Goal: Book appointment/travel/reservation

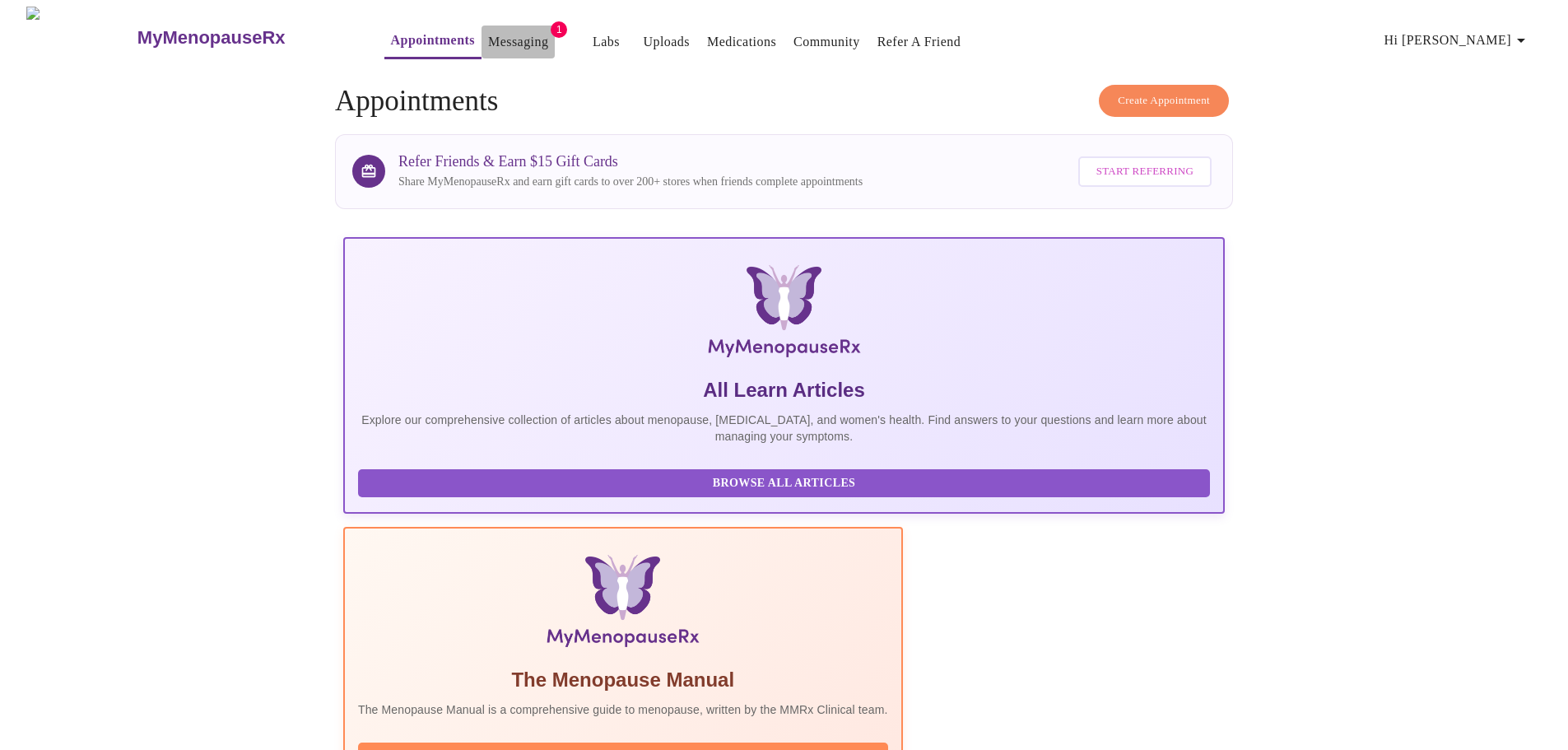
click at [488, 30] on link "Messaging" at bounding box center [518, 41] width 60 height 23
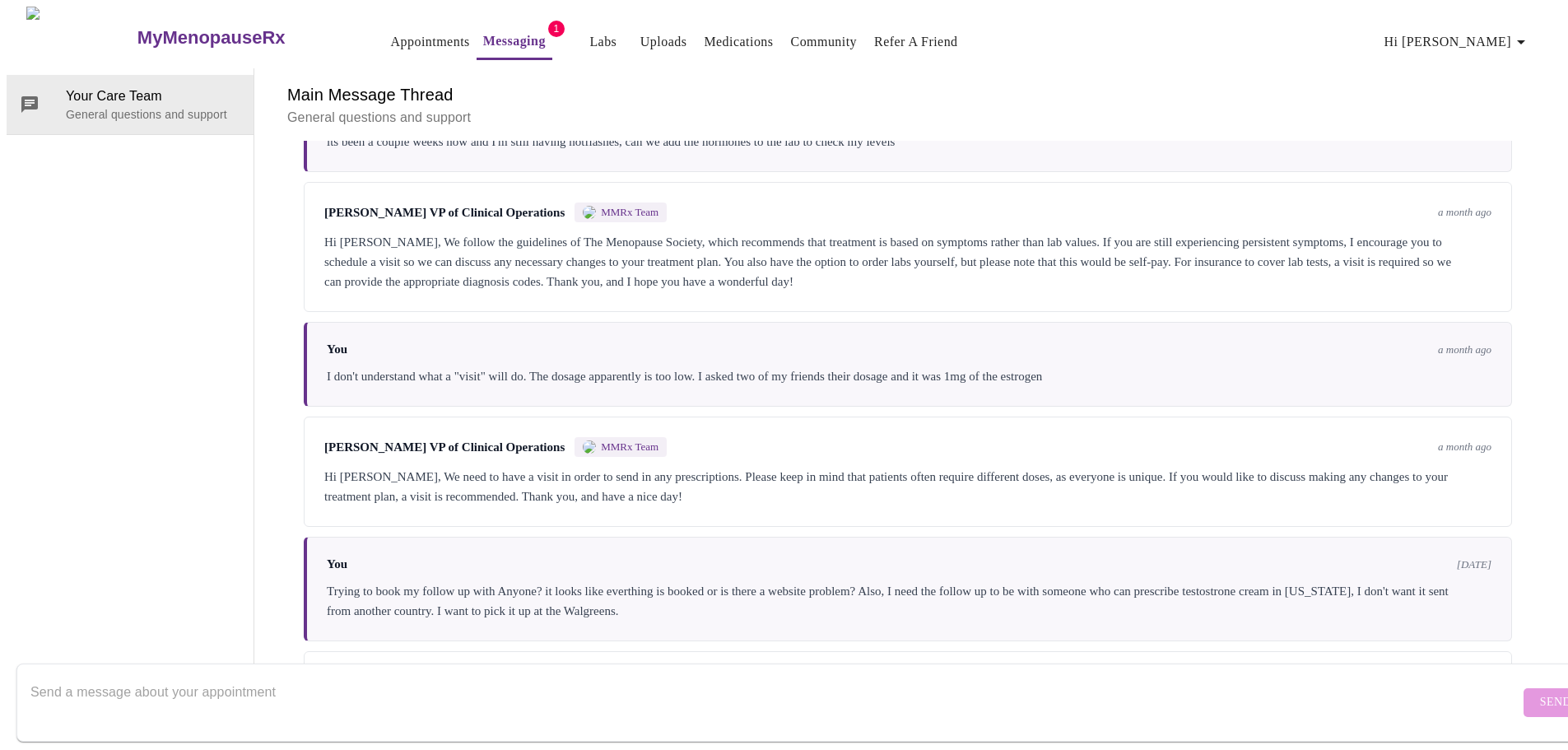
scroll to position [108, 0]
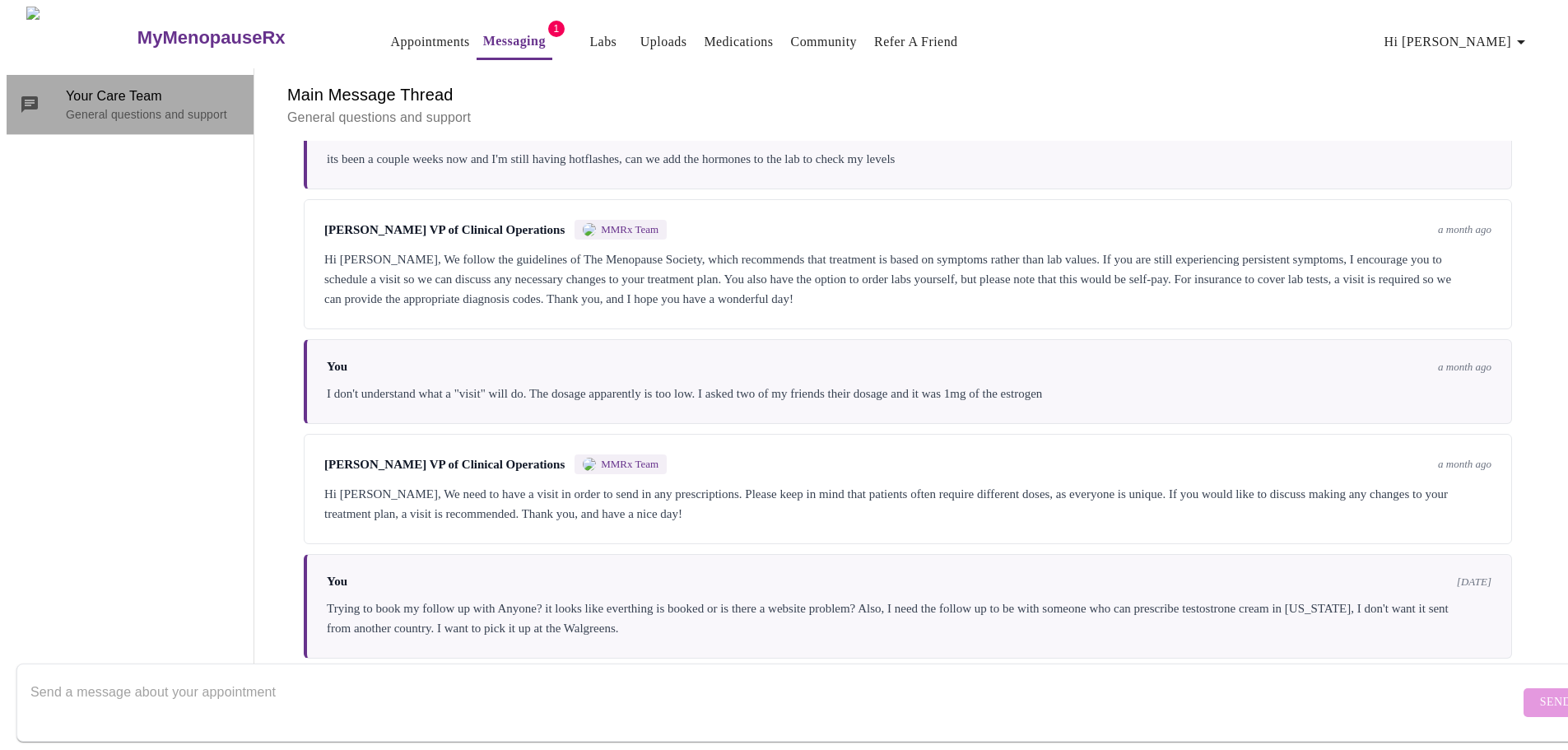
click at [81, 87] on span "Your Care Team" at bounding box center [152, 96] width 174 height 20
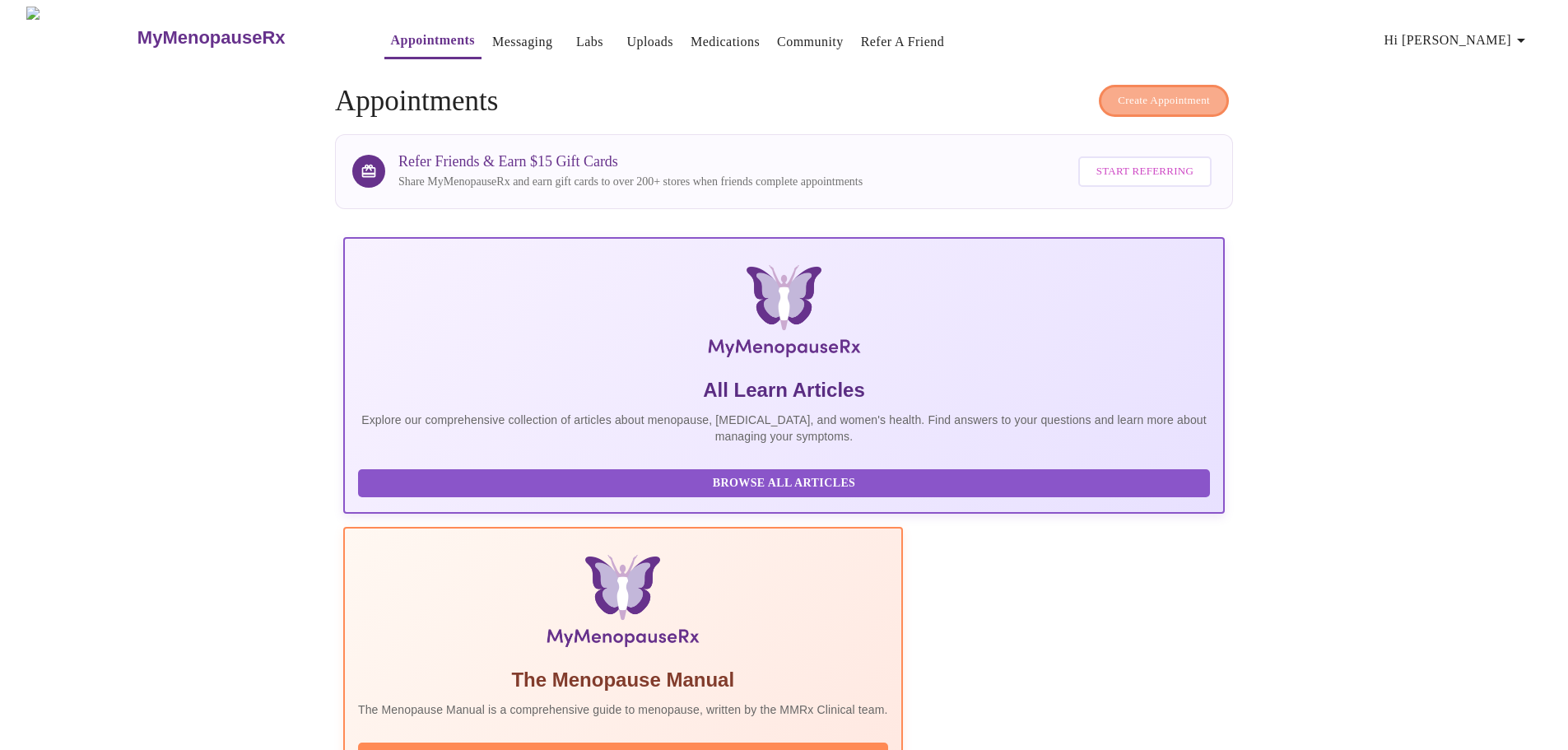
click at [1162, 91] on span "Create Appointment" at bounding box center [1163, 101] width 92 height 19
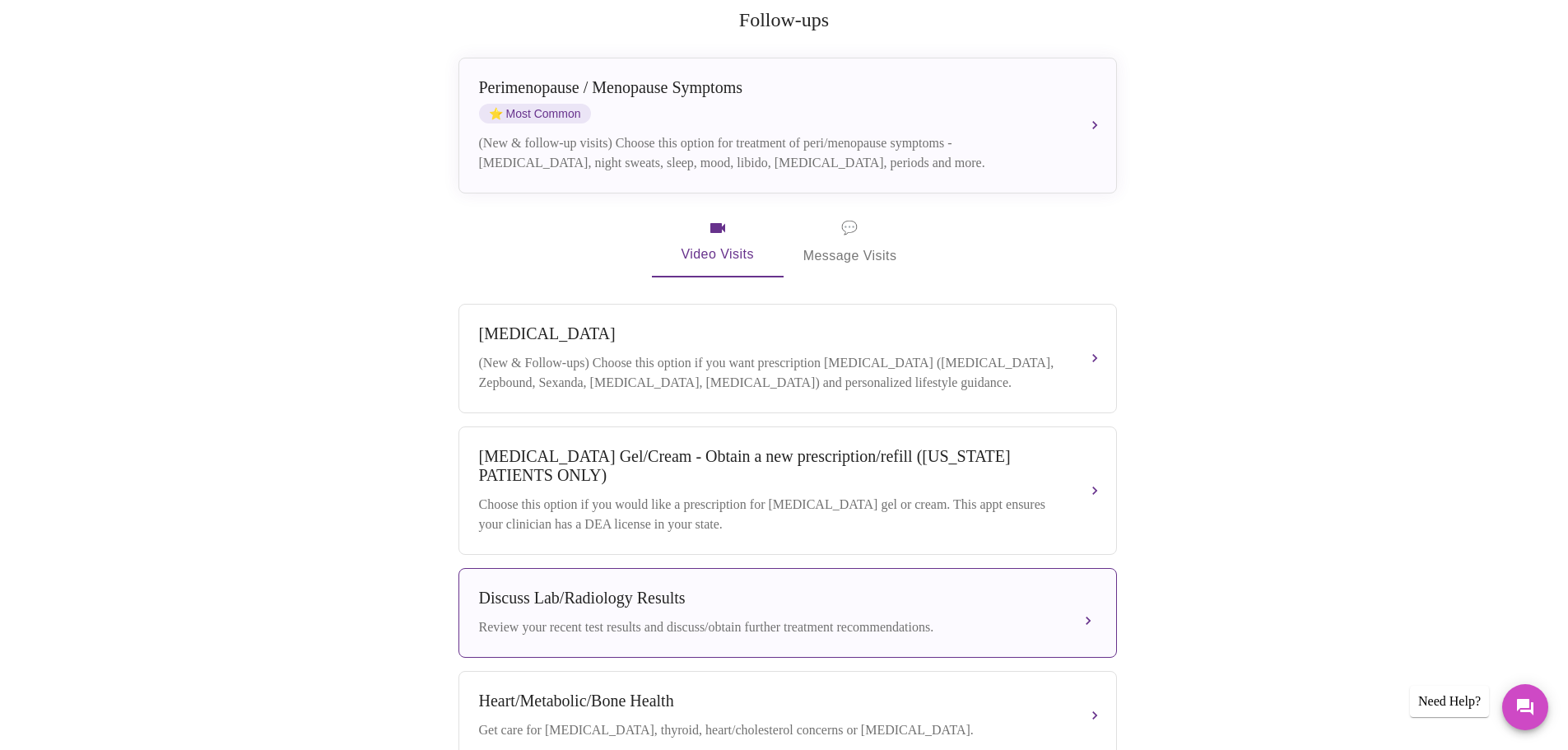
scroll to position [411, 0]
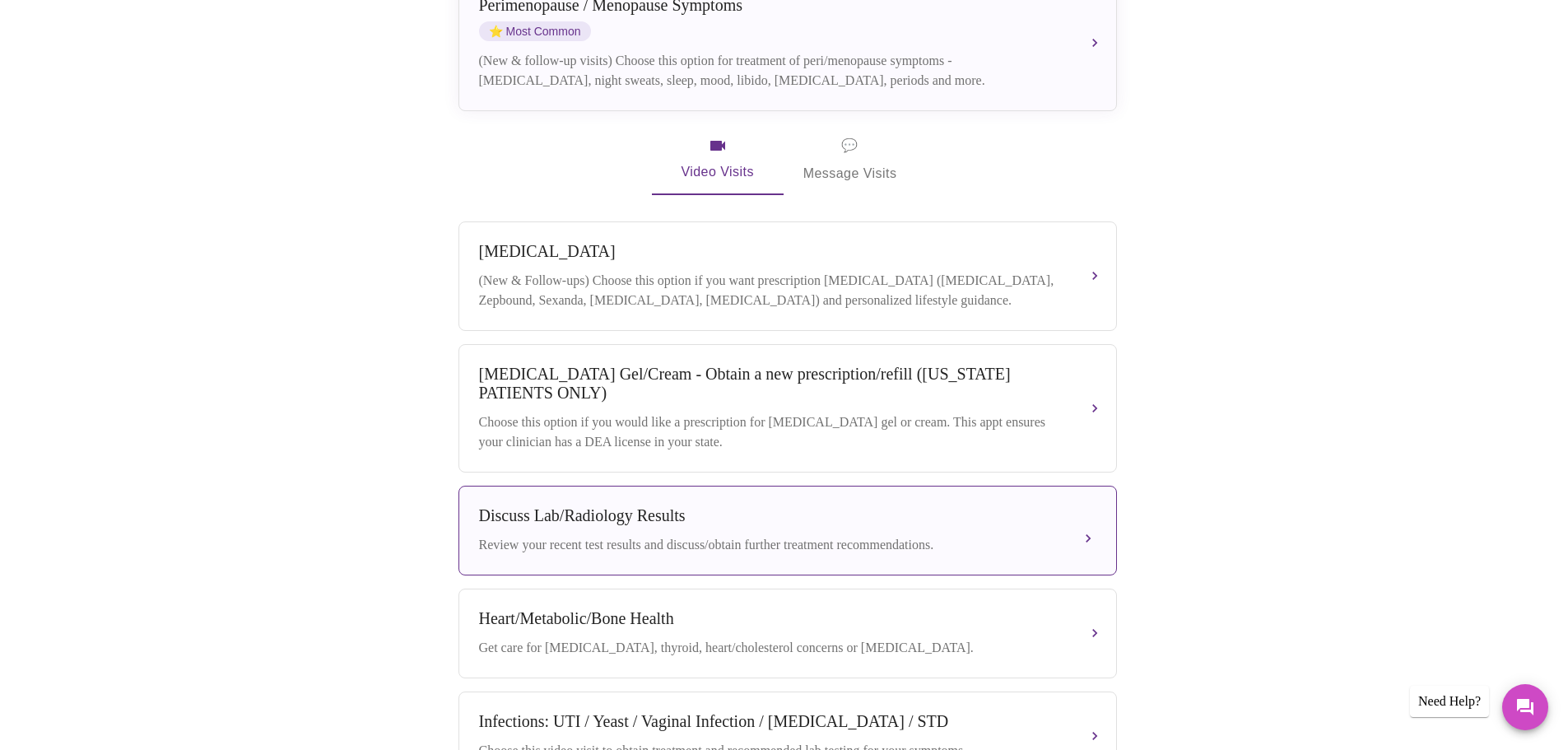
click at [805, 545] on div "Review your recent test results and discuss/obtain further treatment recommenda…" at bounding box center [771, 544] width 584 height 20
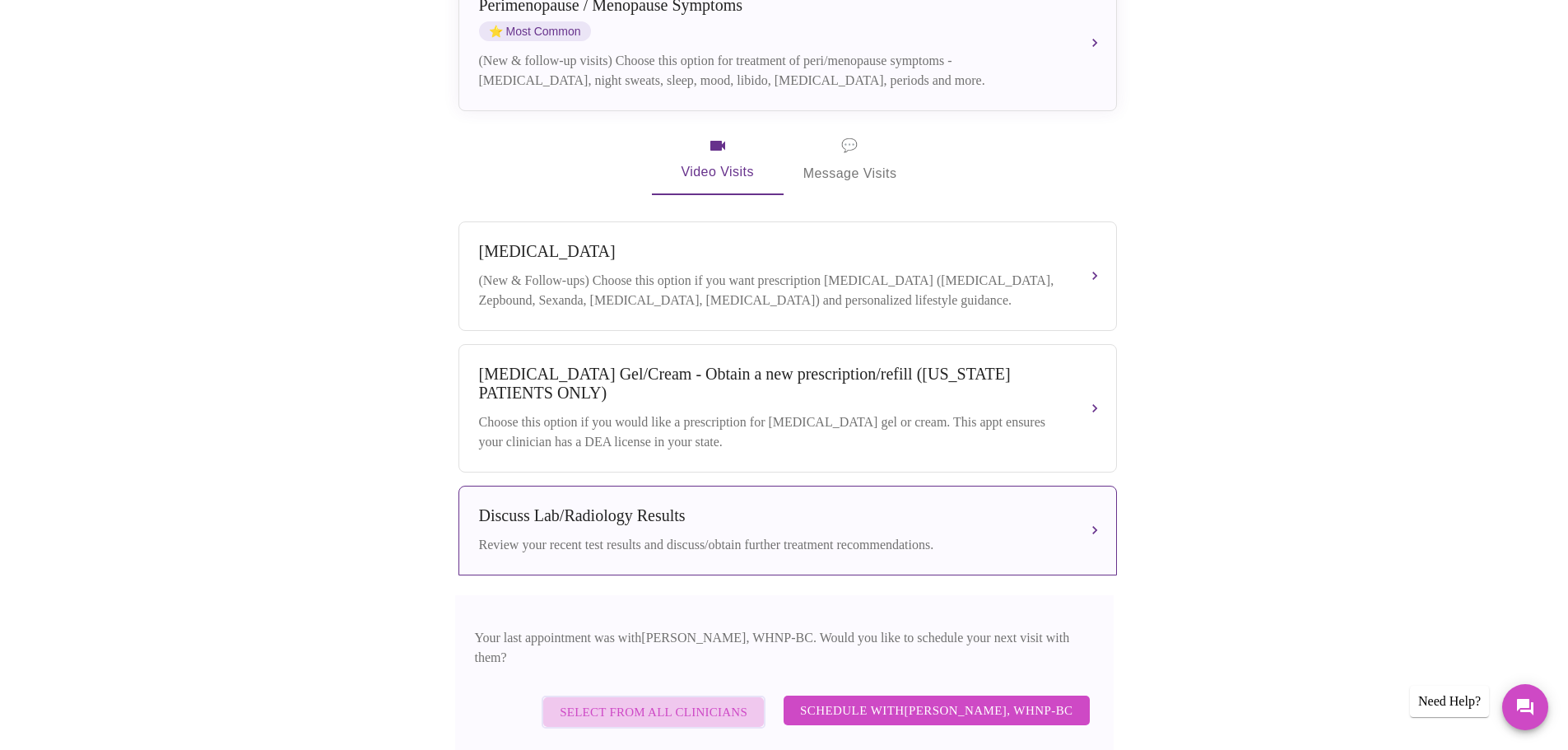
click at [710, 701] on span "Select from All Clinicians" at bounding box center [653, 711] width 187 height 22
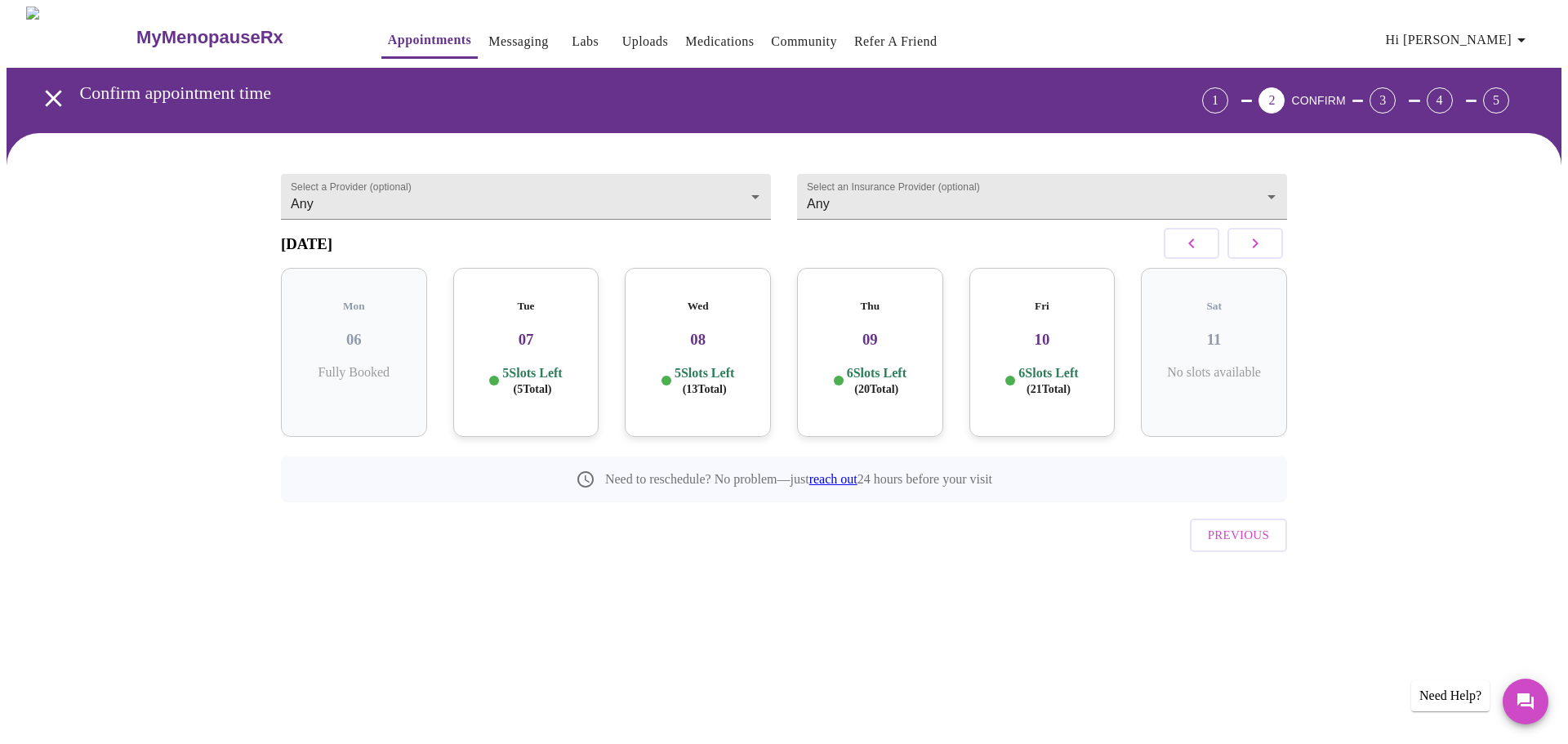
click at [515, 372] on p "5 Slots Left ( 5 Total)" at bounding box center [532, 381] width 60 height 32
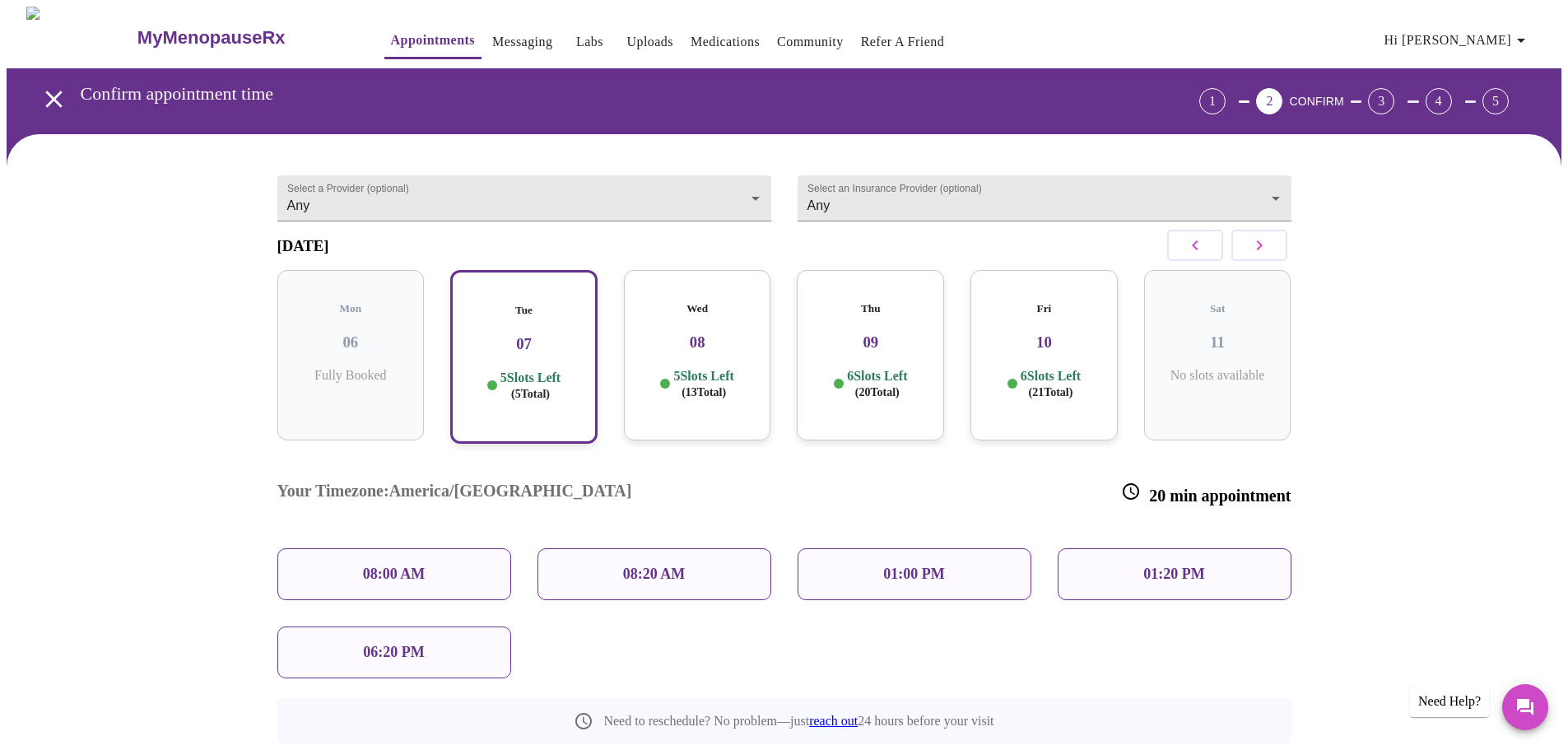
click at [1161, 566] on p "01:20 PM" at bounding box center [1173, 574] width 61 height 17
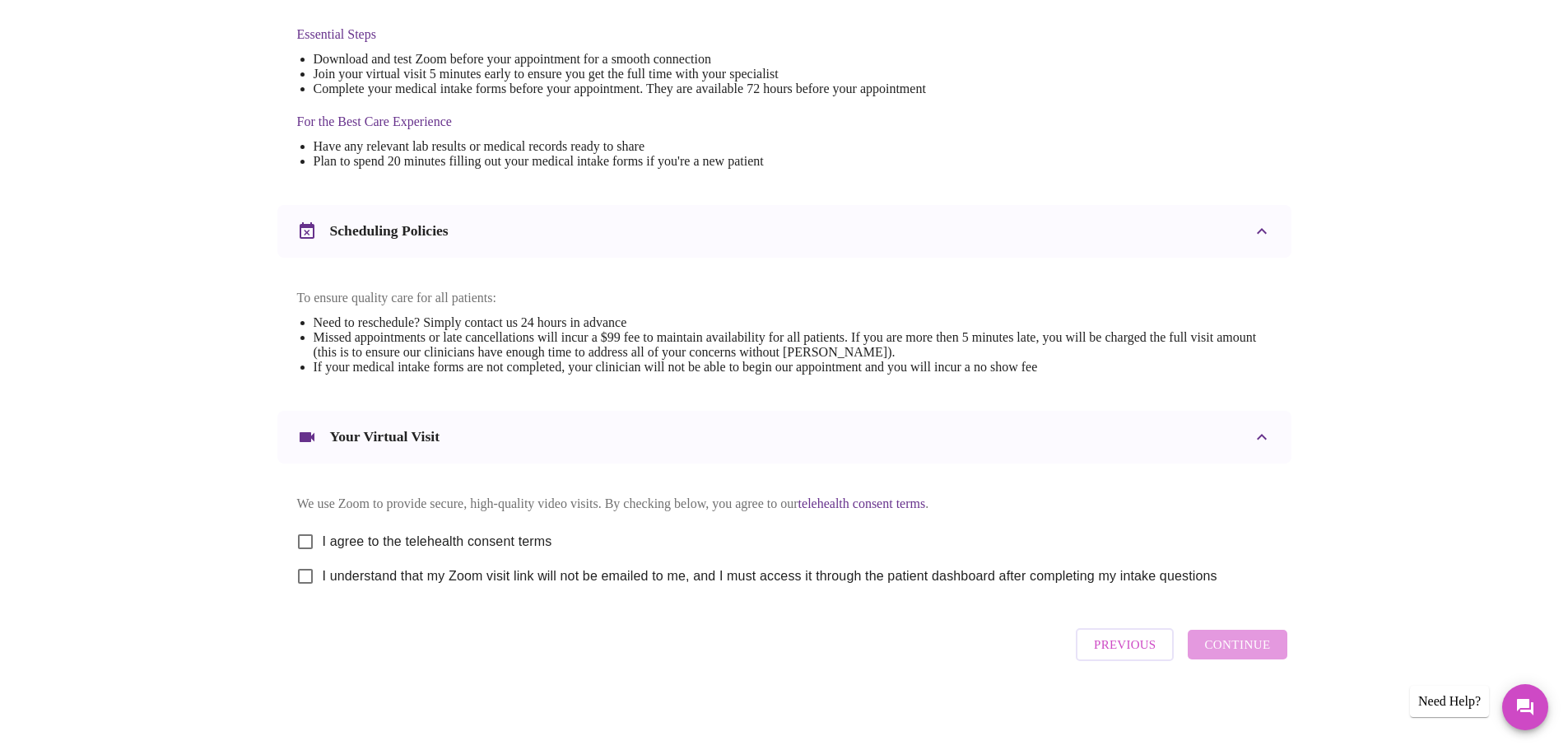
scroll to position [443, 0]
click at [301, 527] on input "I agree to the telehealth consent terms" at bounding box center [305, 541] width 35 height 35
click at [301, 531] on input "I agree to the telehealth consent terms" at bounding box center [305, 541] width 35 height 35
click at [302, 535] on input "I agree to the telehealth consent terms" at bounding box center [305, 541] width 35 height 35
checkbox input "true"
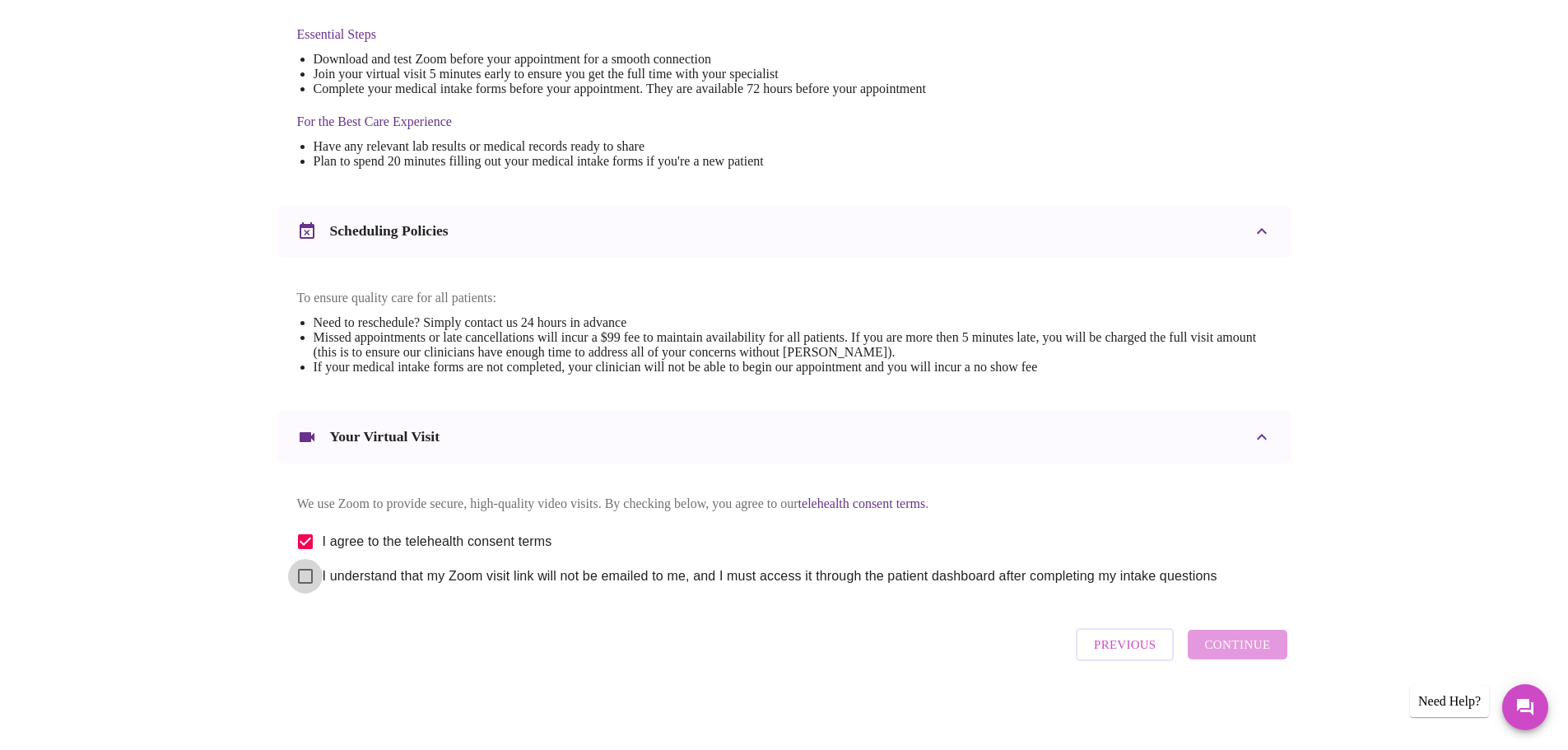
click at [307, 570] on input "I understand that my Zoom visit link will not be emailed to me, and I must acce…" at bounding box center [305, 576] width 35 height 35
checkbox input "true"
click at [1228, 649] on span "Continue" at bounding box center [1237, 644] width 66 height 22
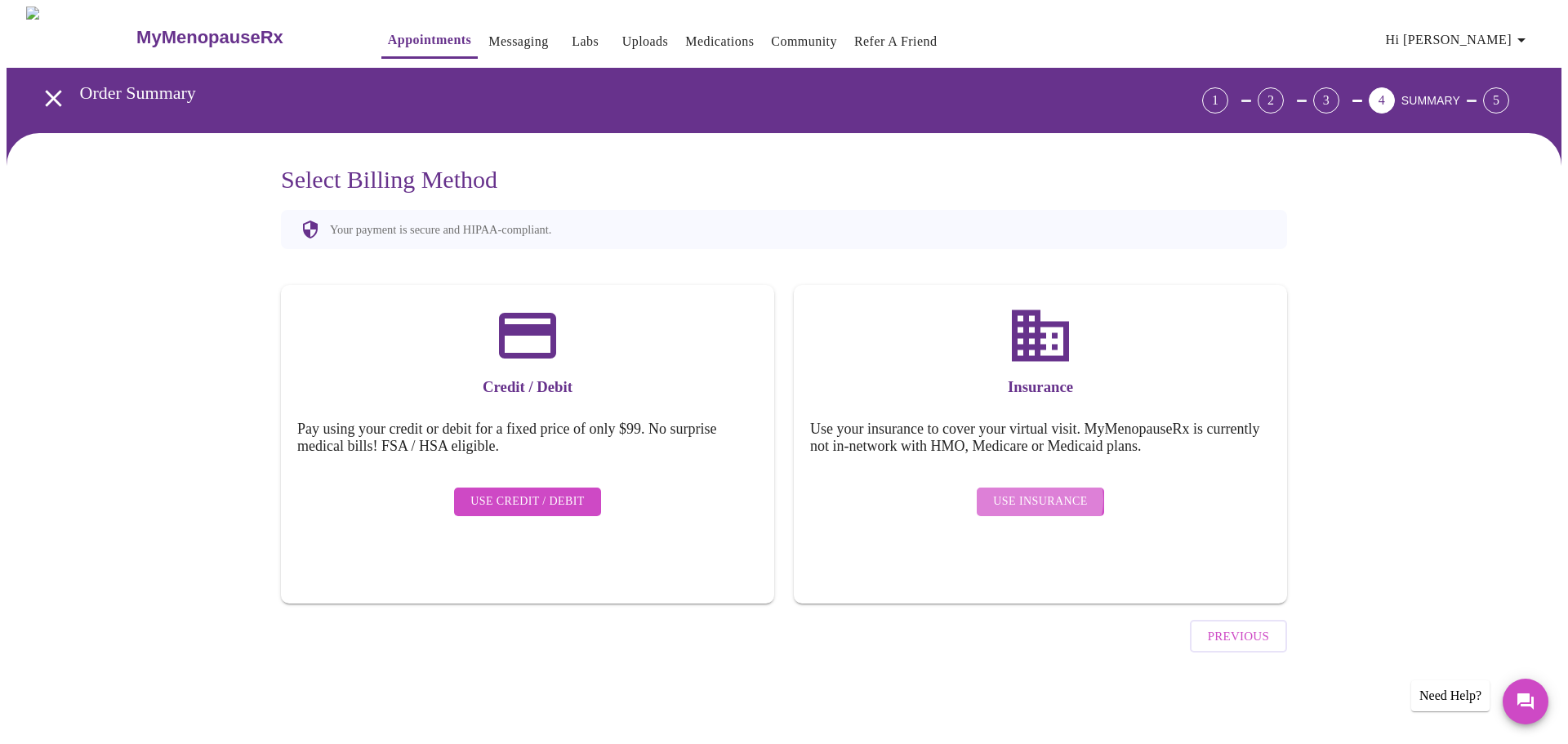
click at [1038, 491] on span "Use Insurance" at bounding box center [1039, 501] width 94 height 21
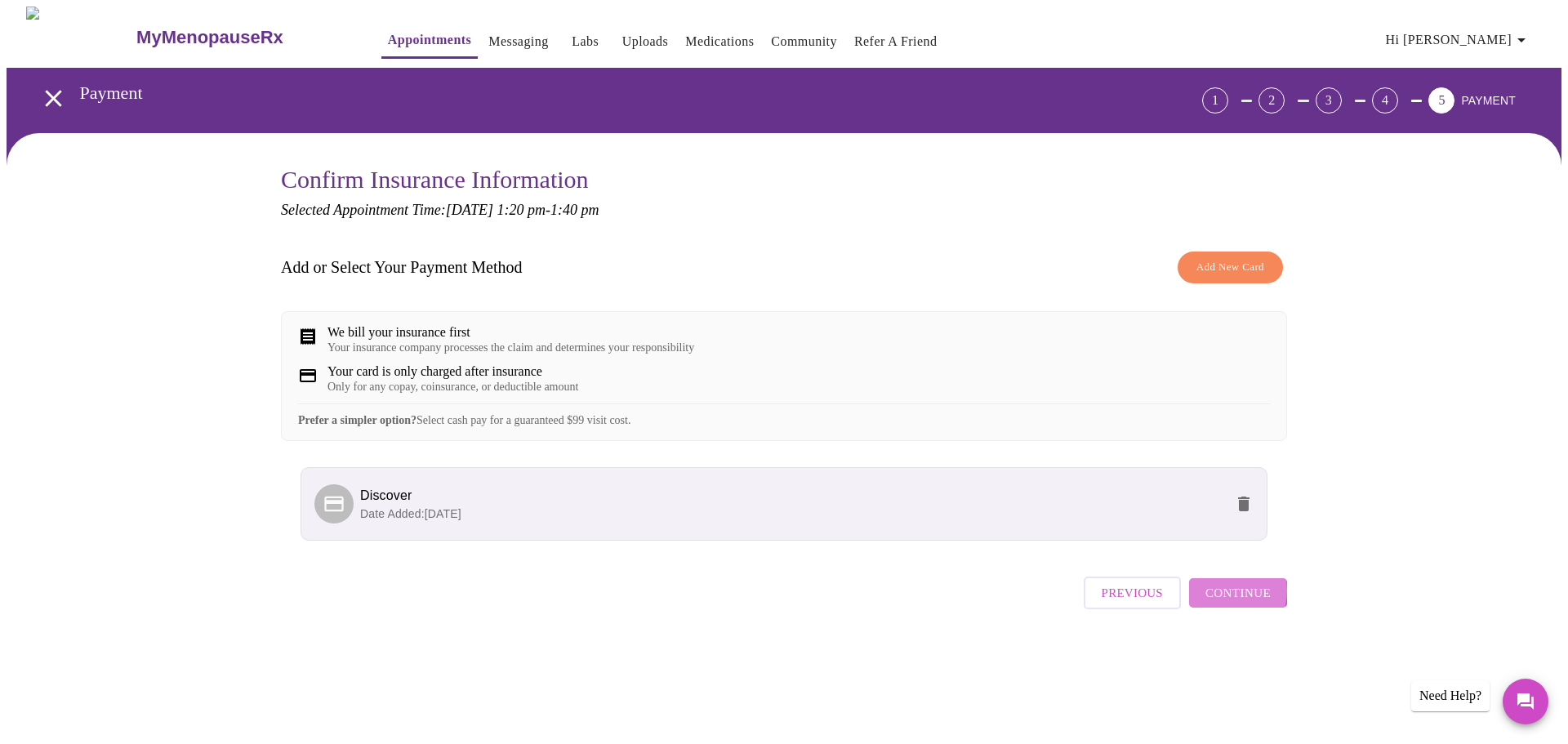
click at [1218, 603] on span "Continue" at bounding box center [1238, 592] width 65 height 21
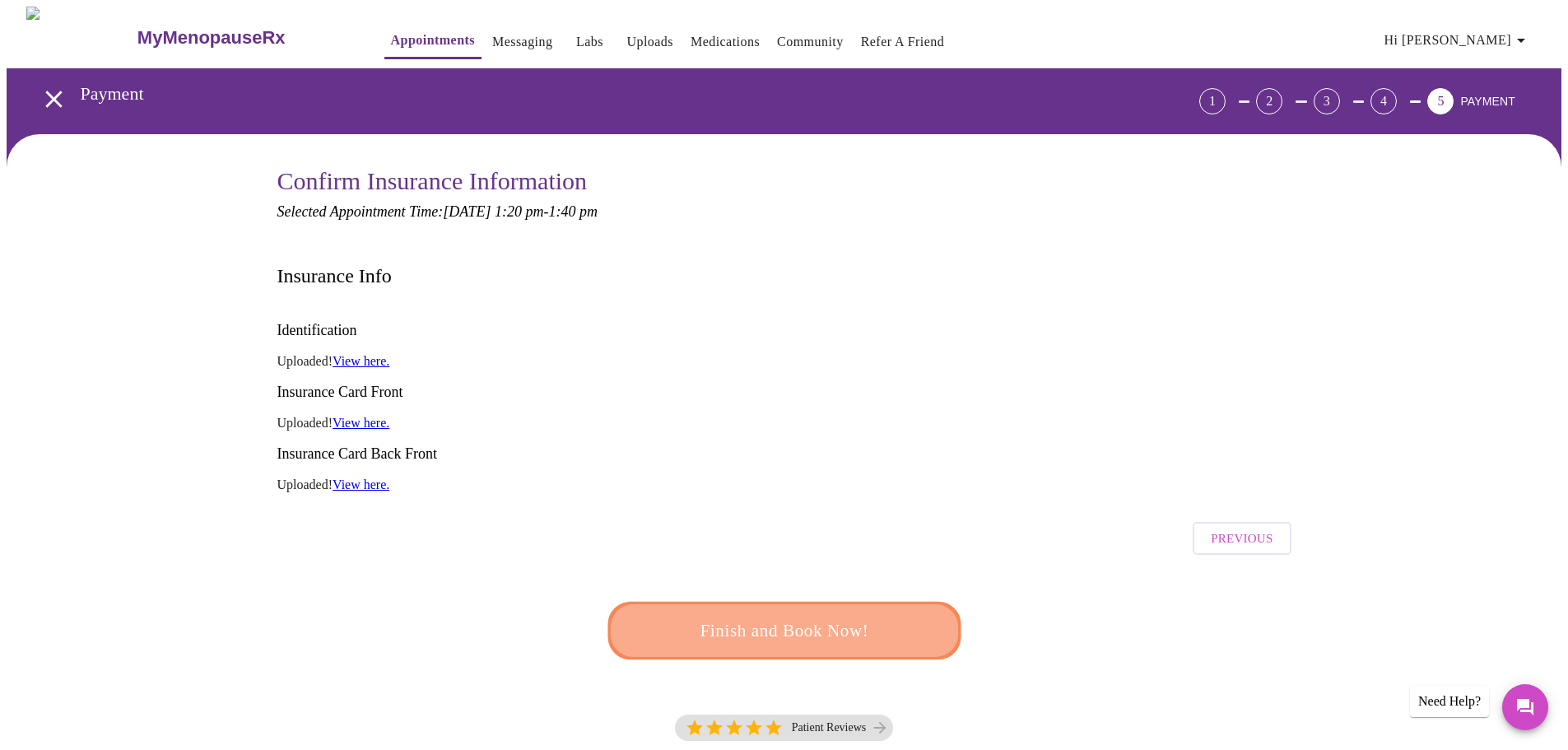
click at [798, 615] on span "Finish and Book Now!" at bounding box center [784, 630] width 305 height 30
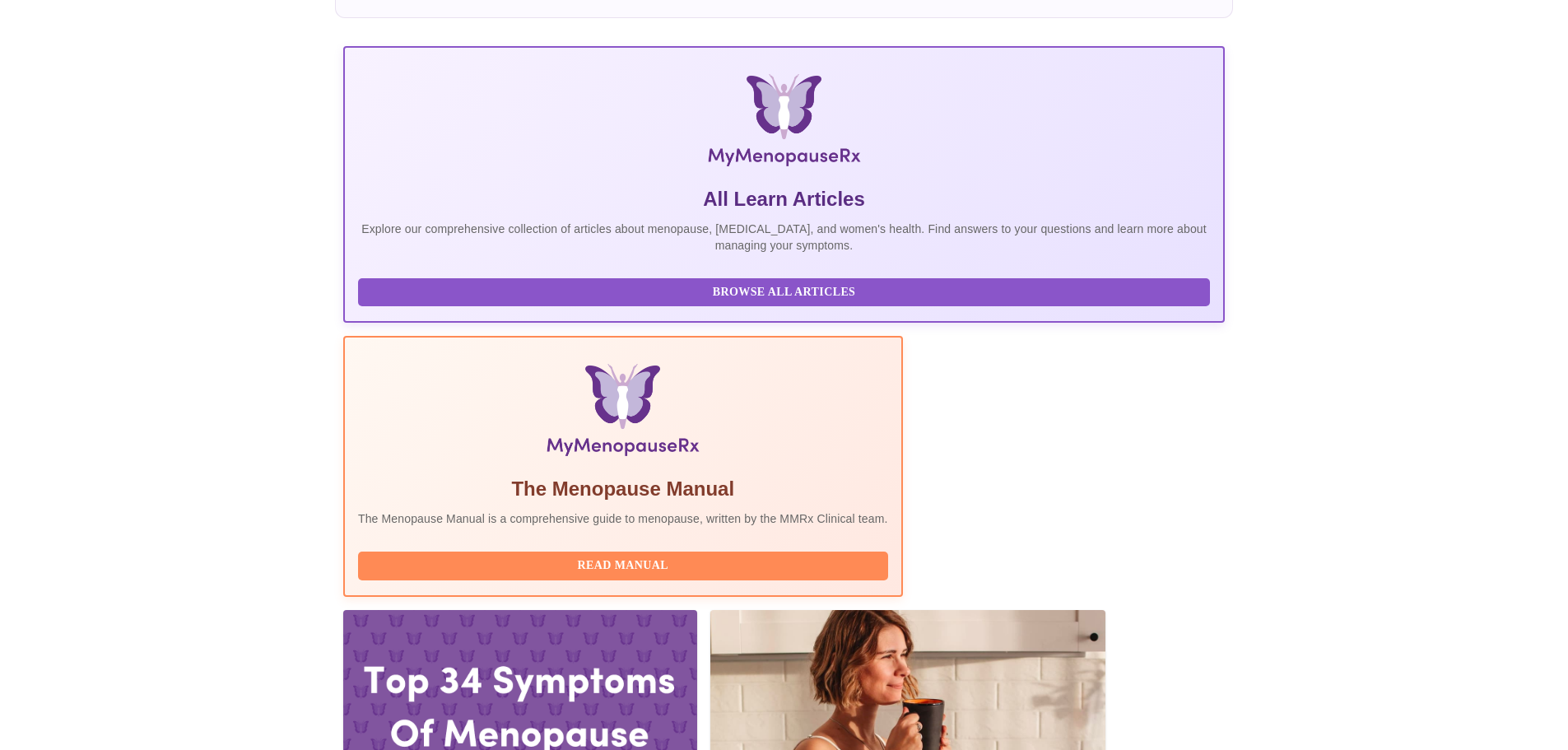
scroll to position [247, 0]
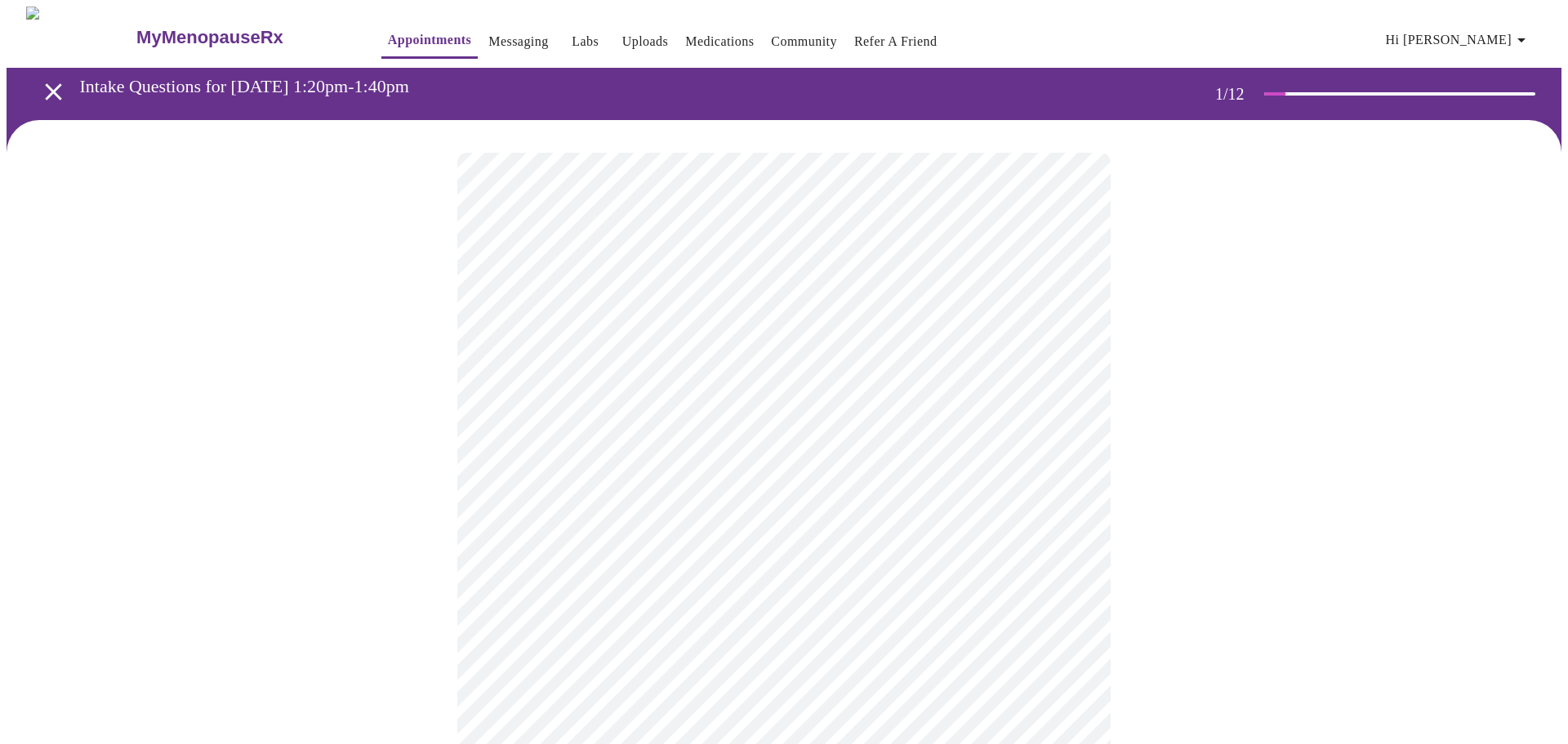
click at [1060, 357] on body "MyMenopauseRx Appointments Messaging Labs Uploads Medications Community Refer a…" at bounding box center [784, 751] width 1555 height 1491
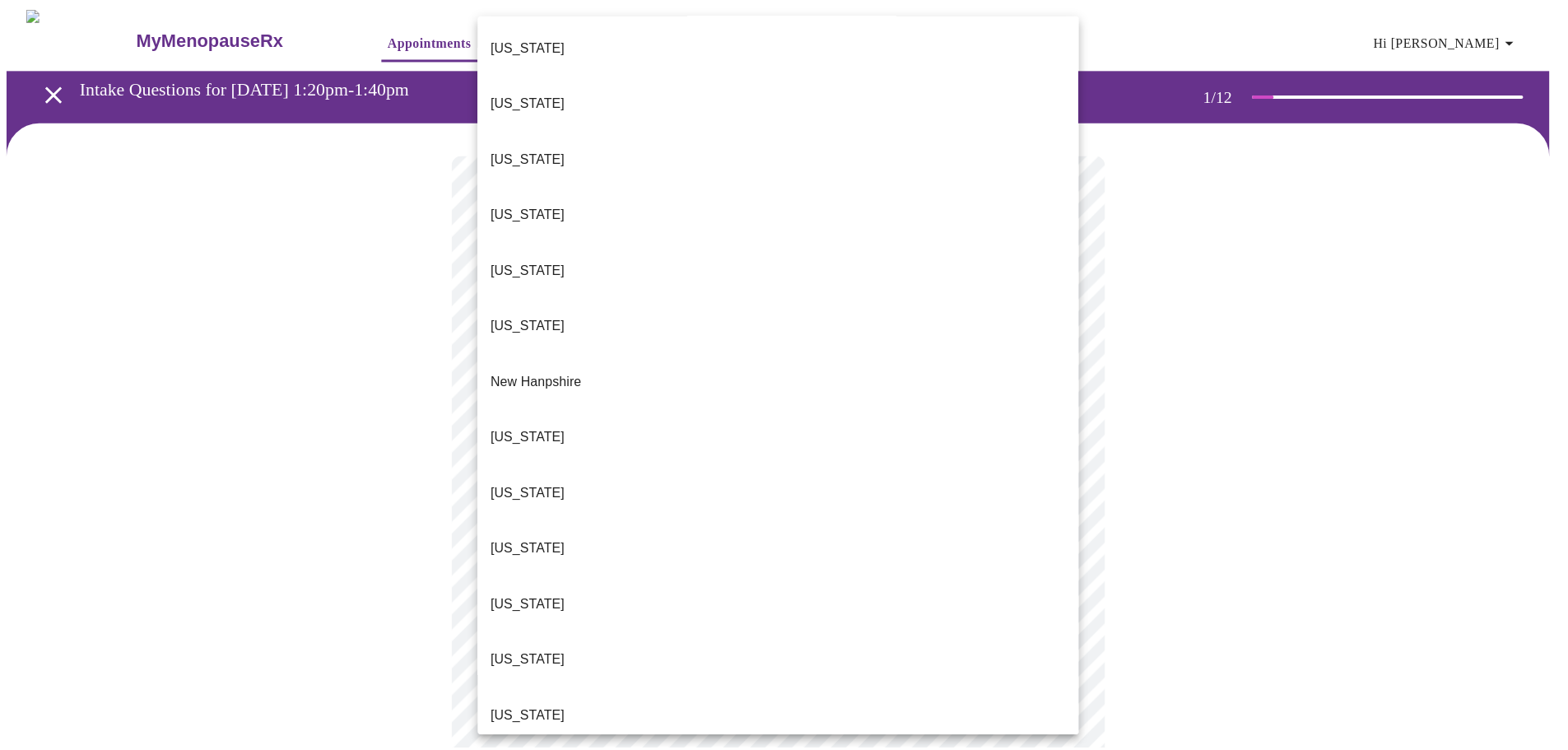
scroll to position [1235, 0]
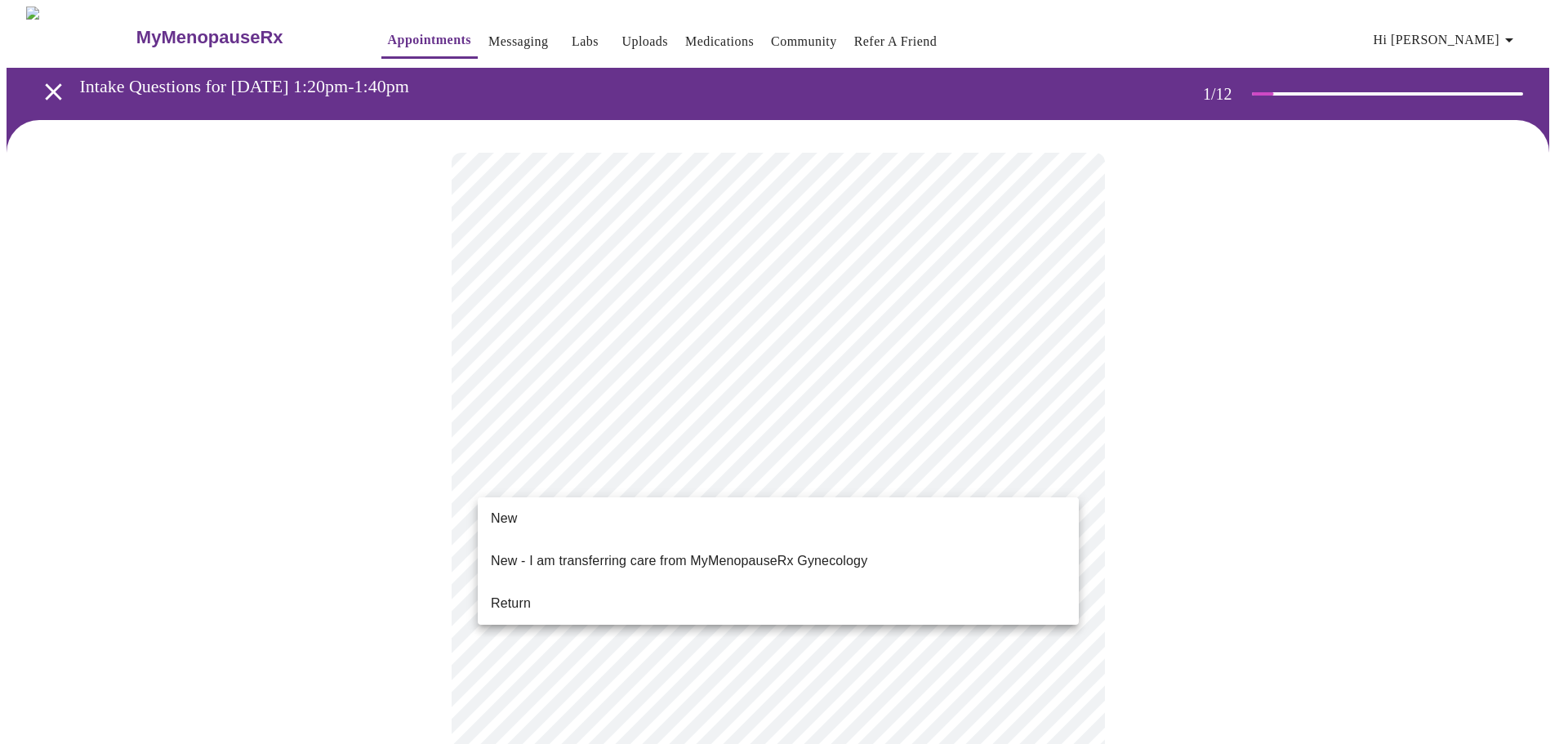
click at [1055, 470] on body "MyMenopauseRx Appointments Messaging Labs Uploads Medications Community Refer a…" at bounding box center [784, 747] width 1555 height 1481
click at [602, 588] on li "Return" at bounding box center [778, 602] width 601 height 29
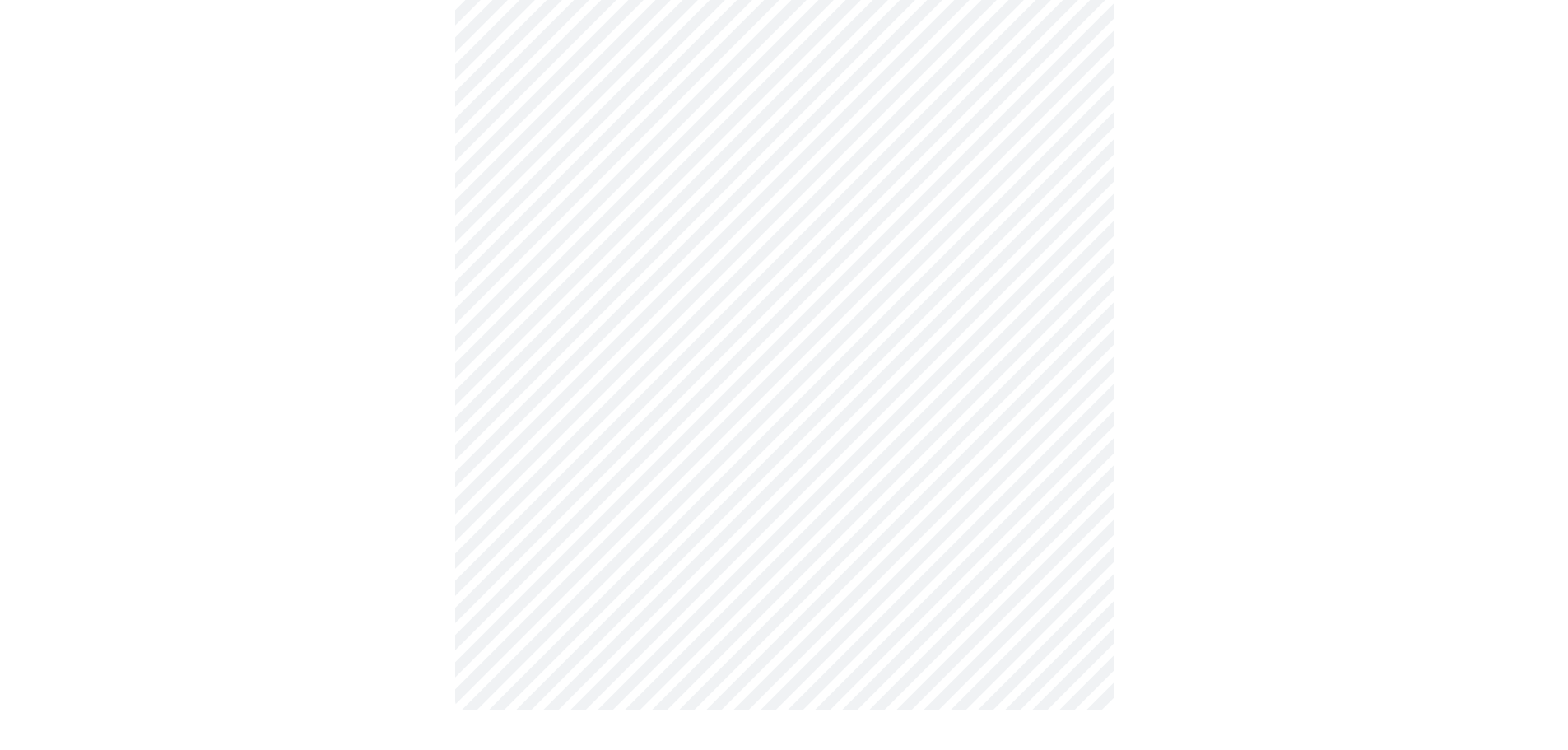
scroll to position [0, 0]
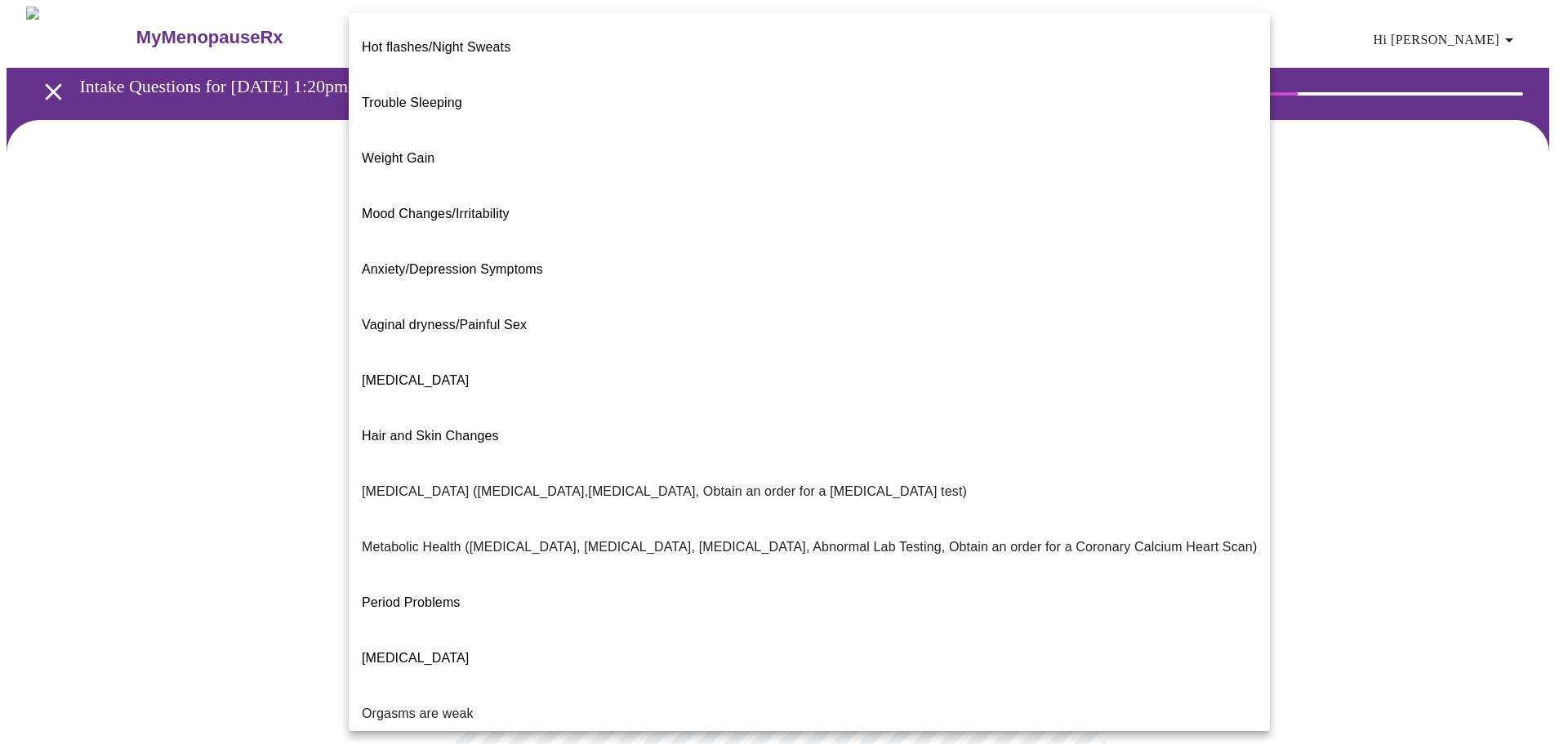
click at [1024, 334] on body "MyMenopauseRx Appointments Messaging Labs Uploads Medications Community Refer a…" at bounding box center [784, 497] width 1555 height 981
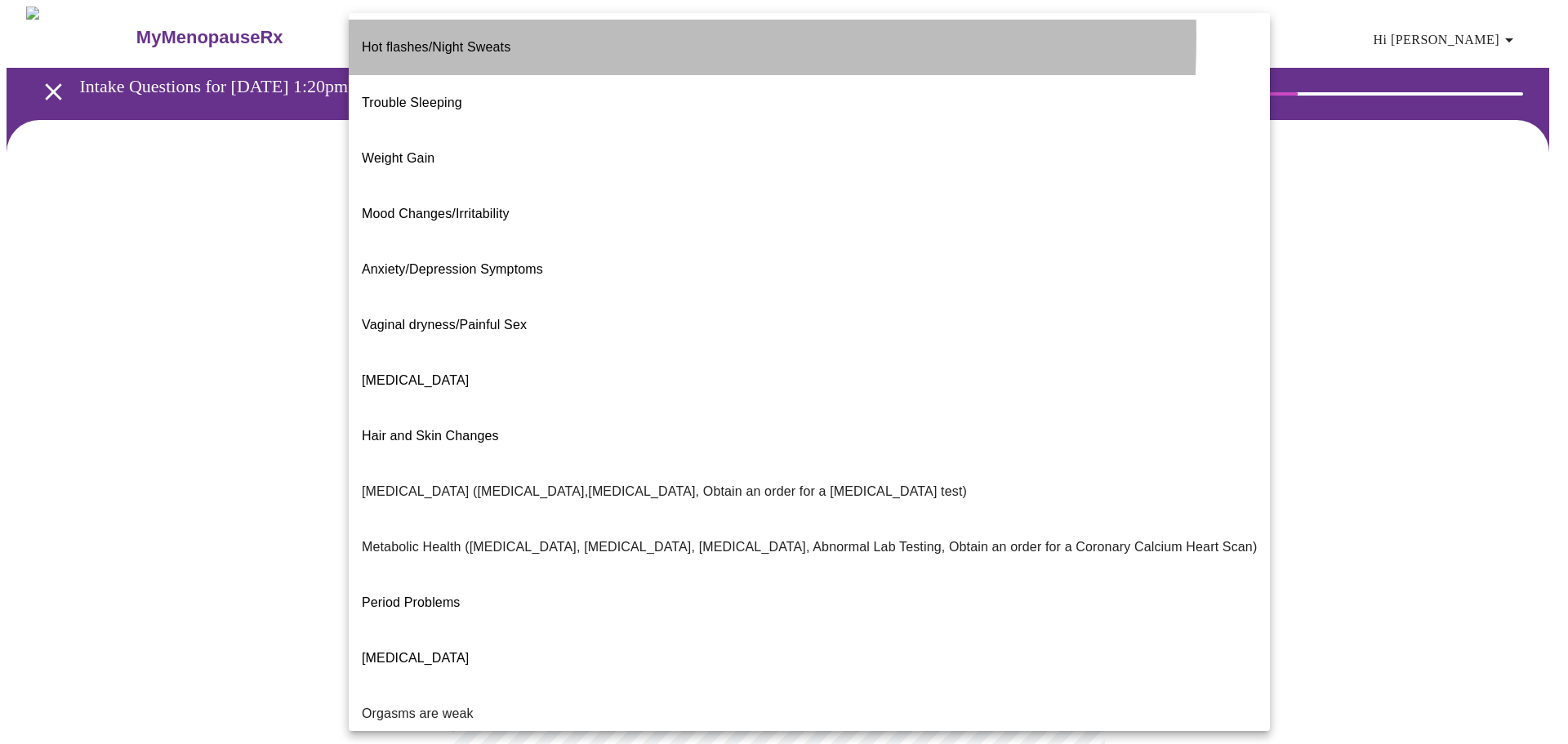
click at [457, 40] on span "Hot flashes/Night Sweats" at bounding box center [435, 47] width 148 height 14
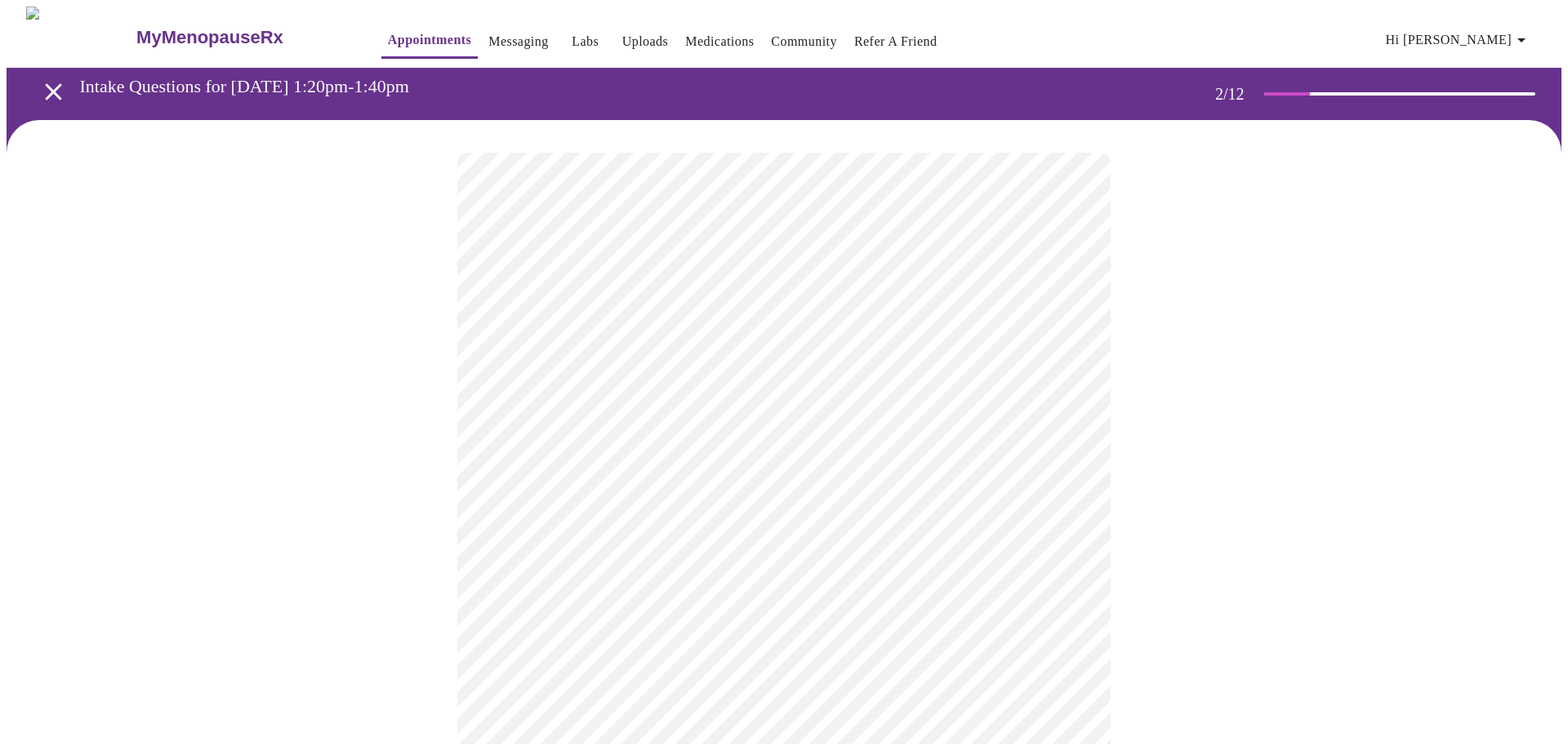
click at [924, 502] on body "MyMenopauseRx Appointments Messaging Labs Uploads Medications Community Refer a…" at bounding box center [784, 492] width 1555 height 971
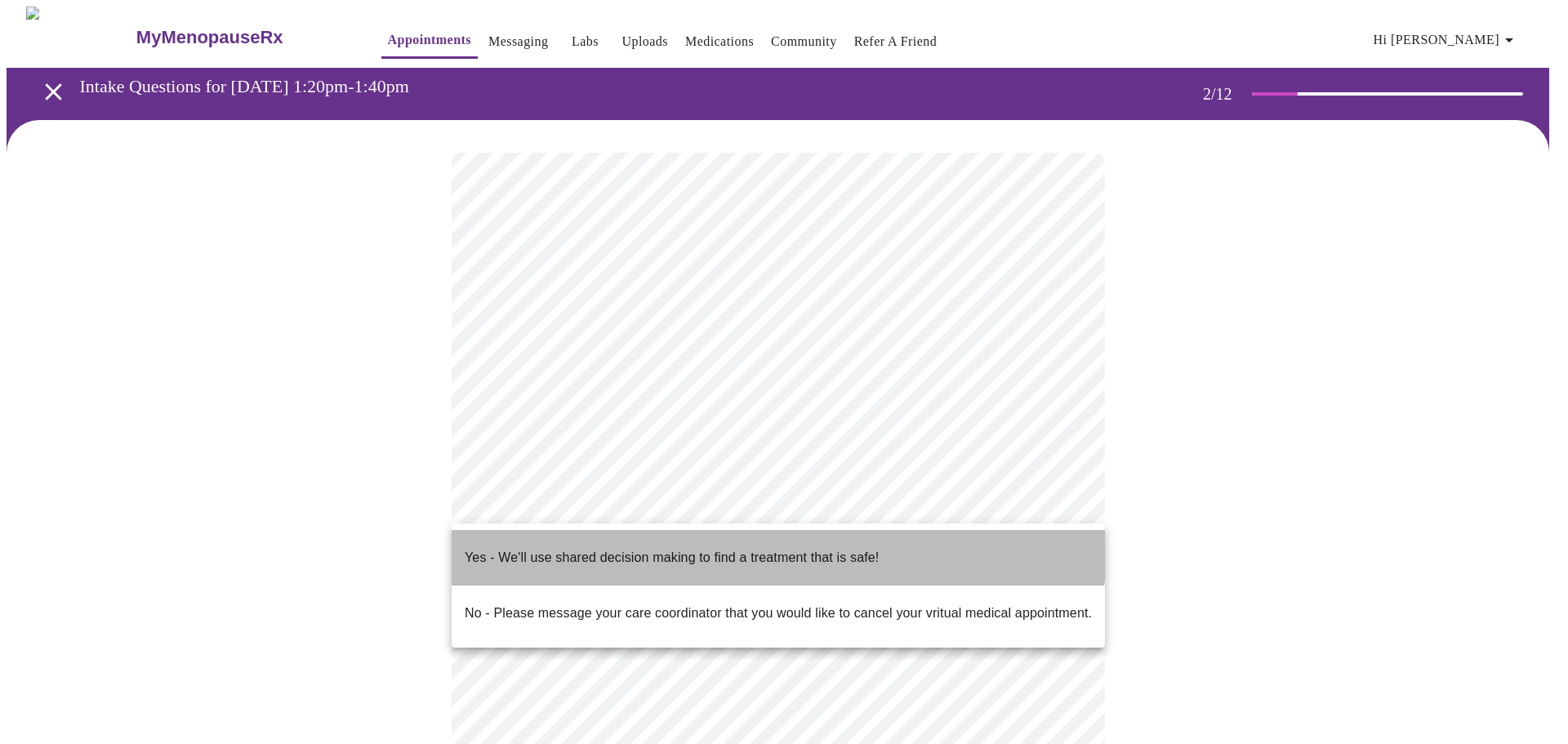
click at [773, 548] on p "Yes - We'll use shared decision making to find a treatment that is safe!" at bounding box center [671, 557] width 414 height 20
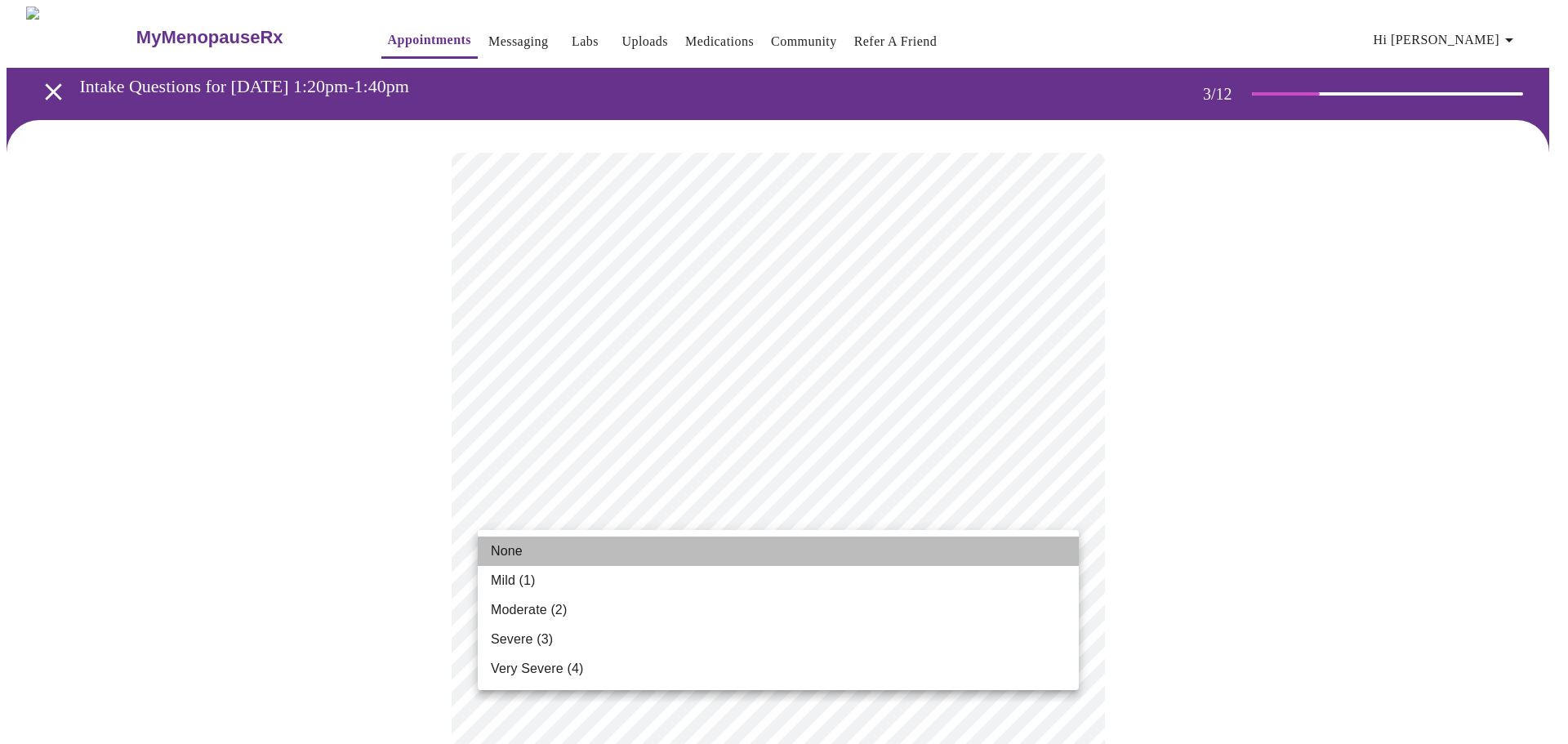
click at [504, 545] on span "None" at bounding box center [506, 551] width 32 height 20
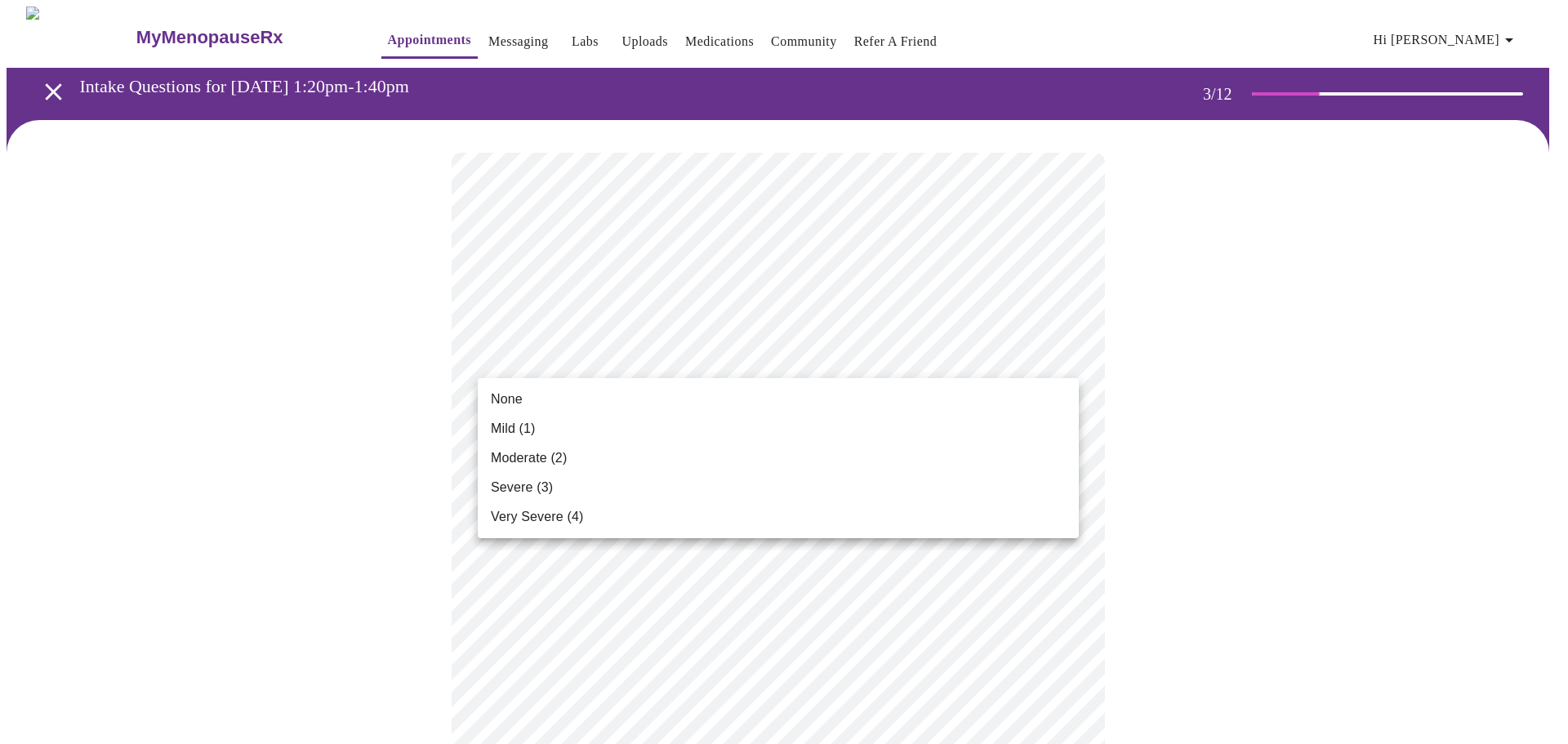
click at [554, 522] on span "Very Severe (4)" at bounding box center [536, 516] width 92 height 20
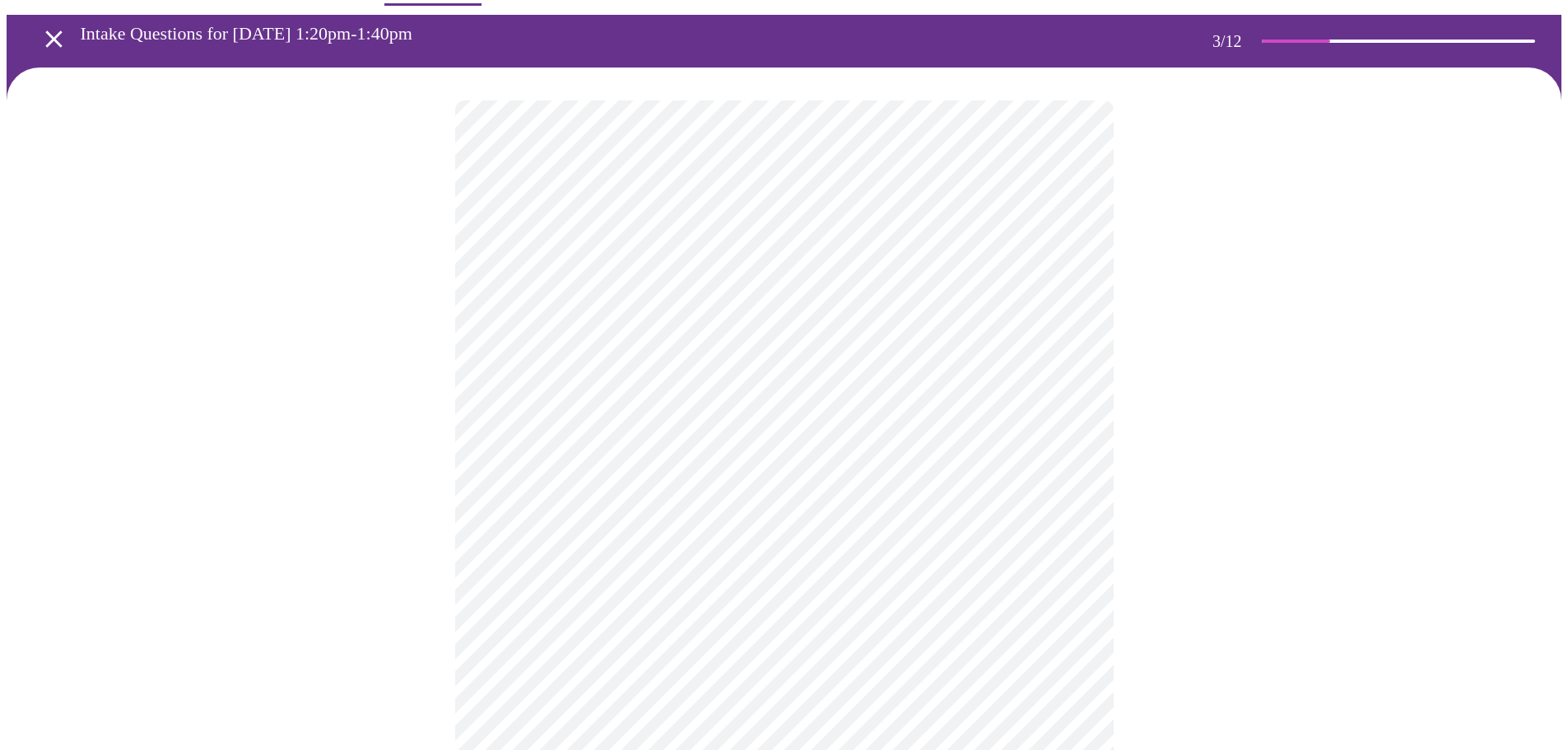
scroll to position [82, 0]
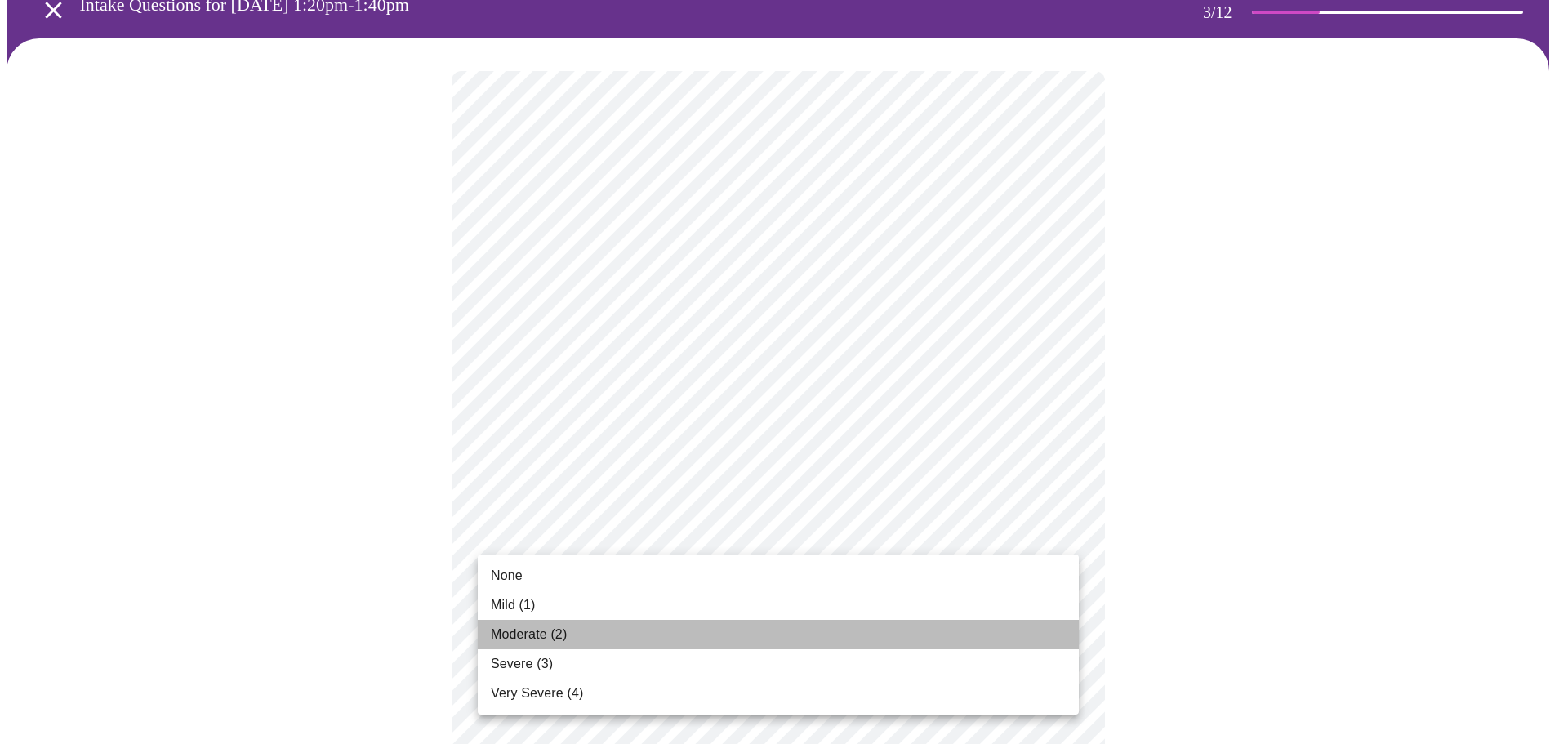
click at [549, 633] on span "Moderate (2)" at bounding box center [528, 634] width 76 height 20
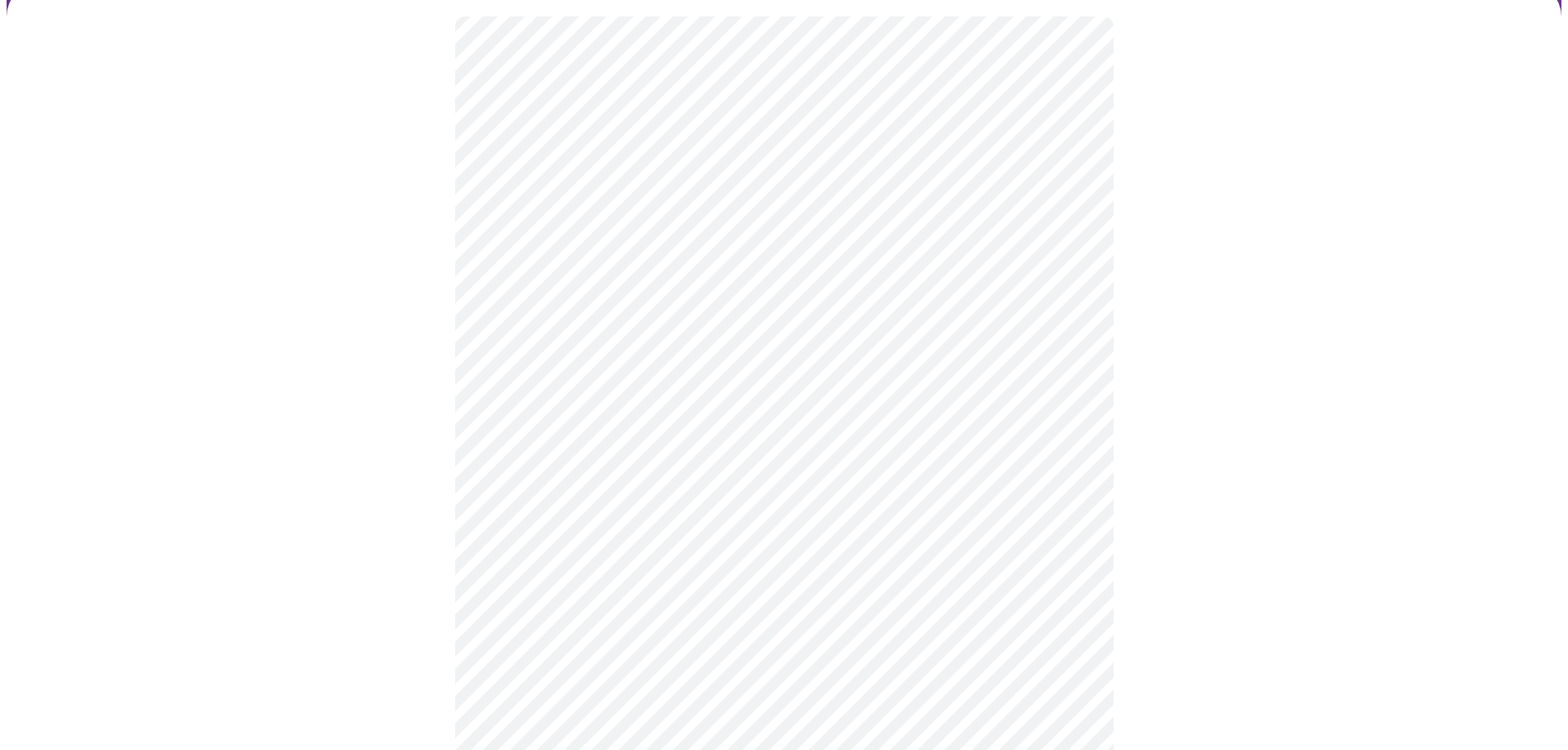
scroll to position [165, 0]
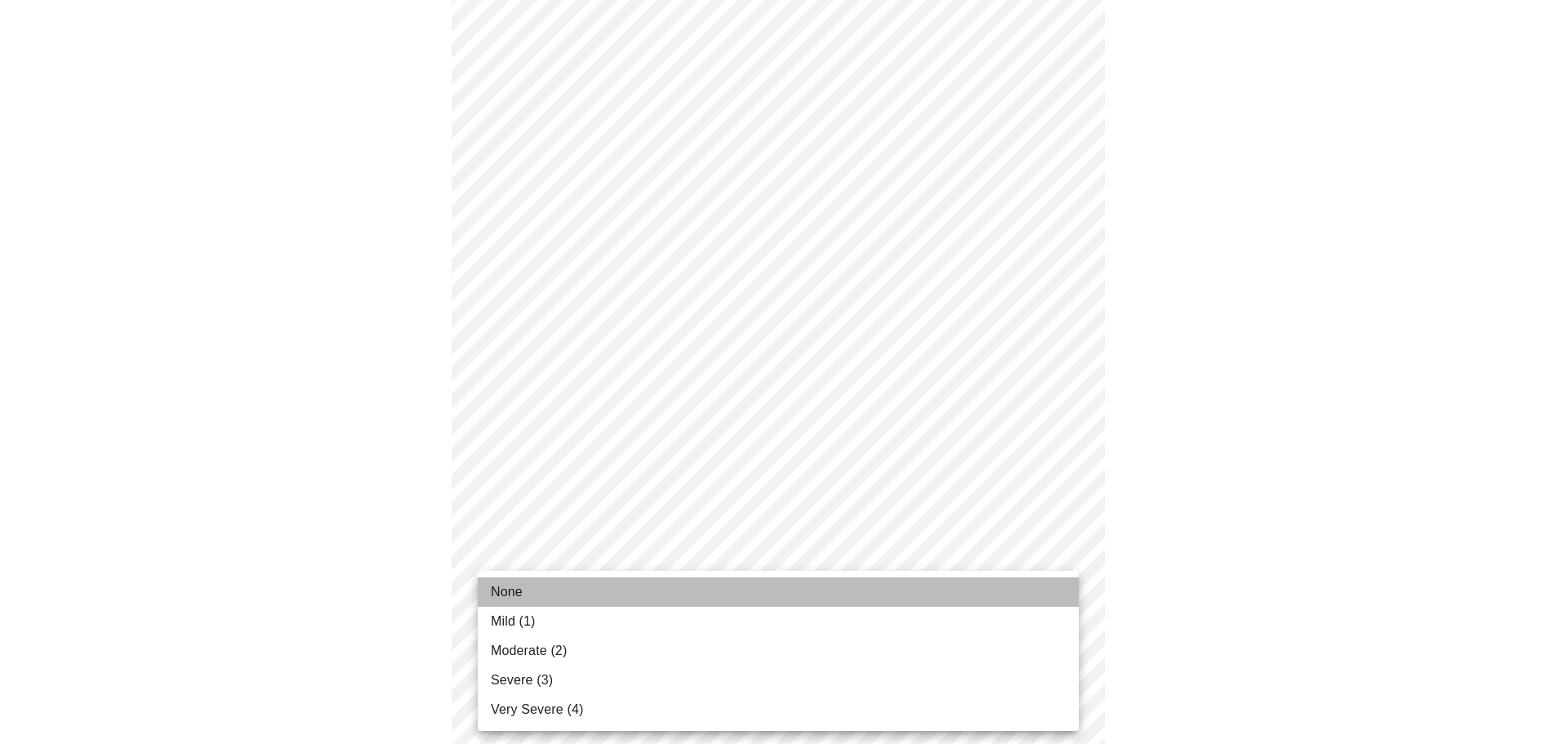
click at [509, 597] on span "None" at bounding box center [506, 591] width 32 height 20
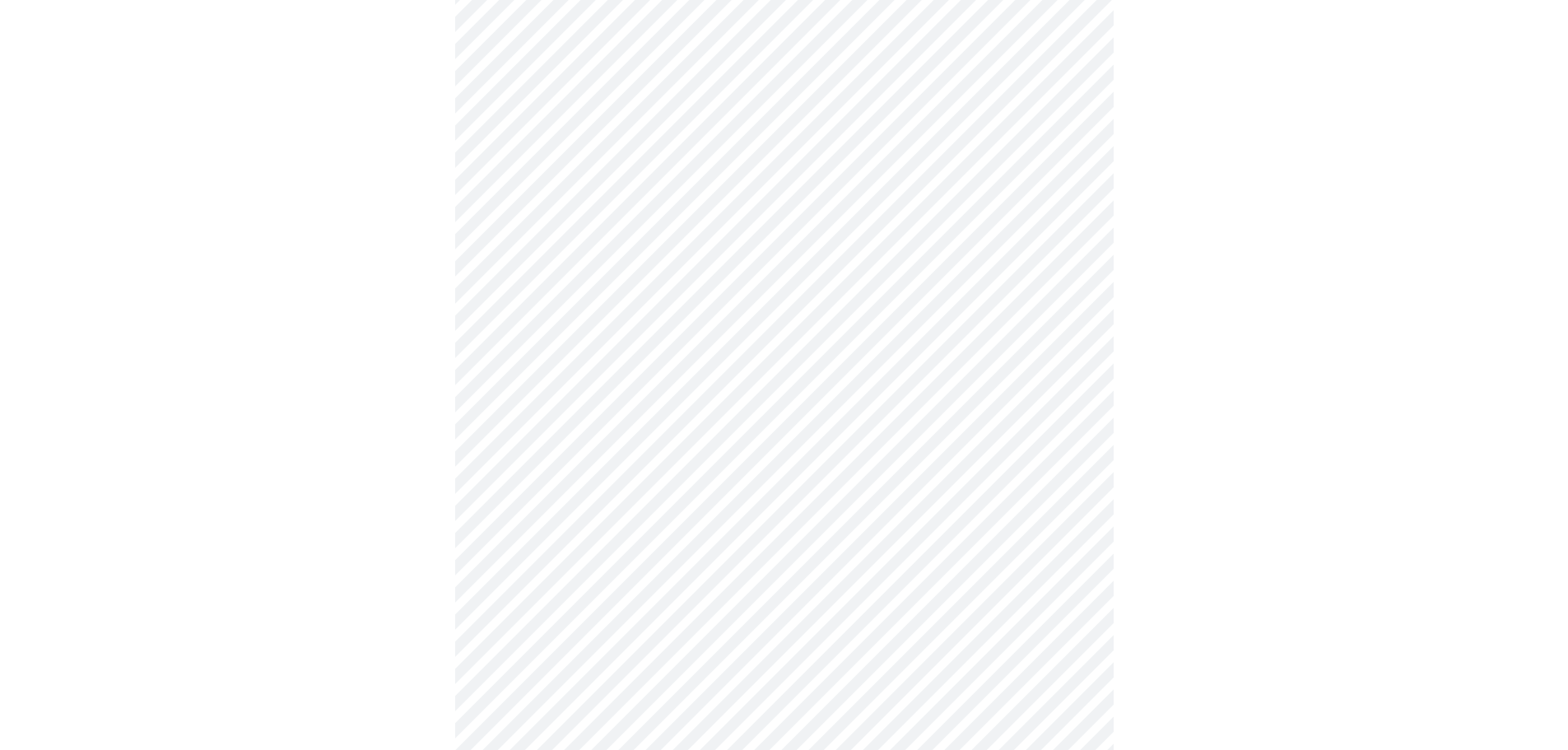
scroll to position [329, 0]
click at [689, 533] on body "MyMenopauseRx Appointments Messaging Labs Uploads Medications Community Refer a…" at bounding box center [790, 726] width 1567 height 2097
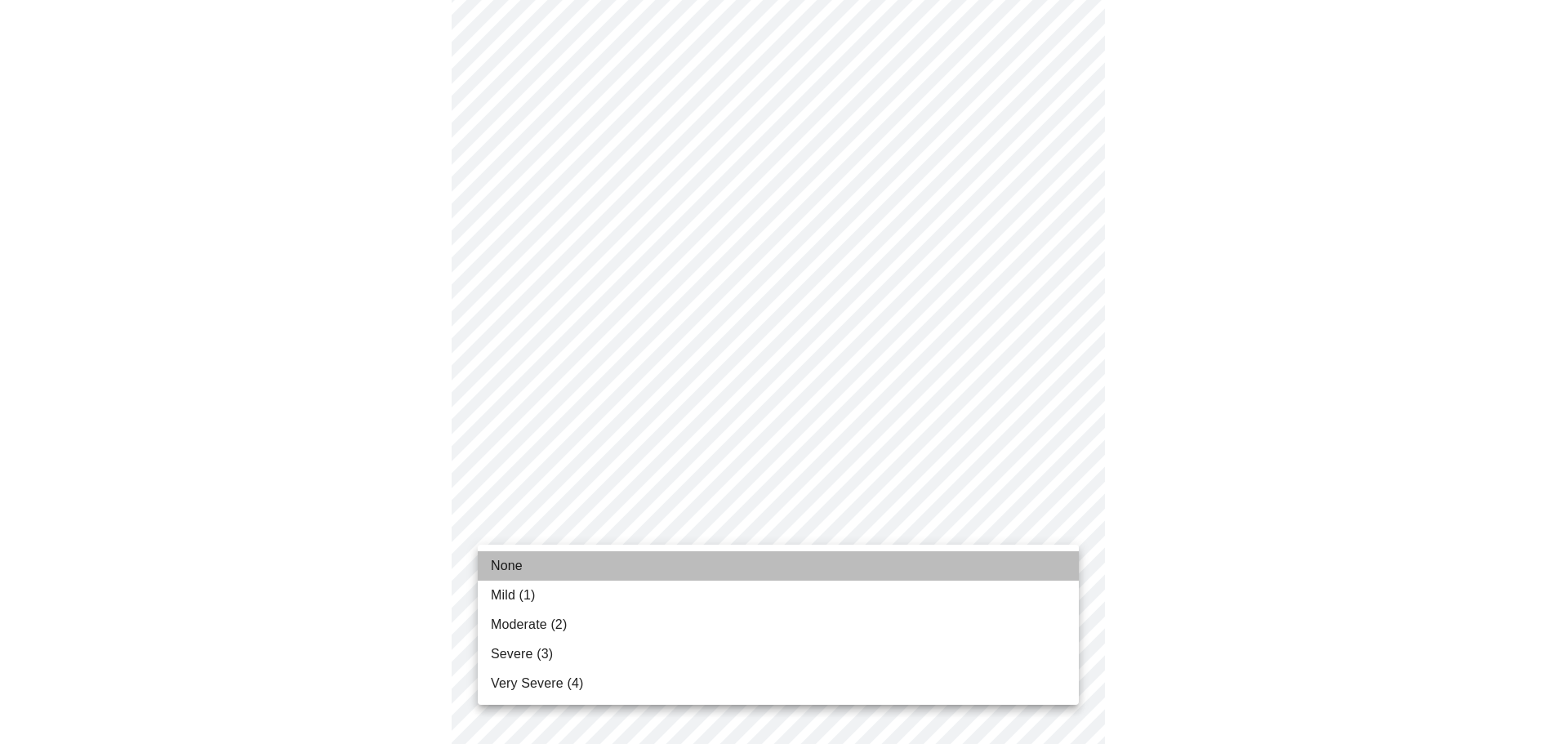
click at [559, 556] on li "None" at bounding box center [778, 565] width 601 height 29
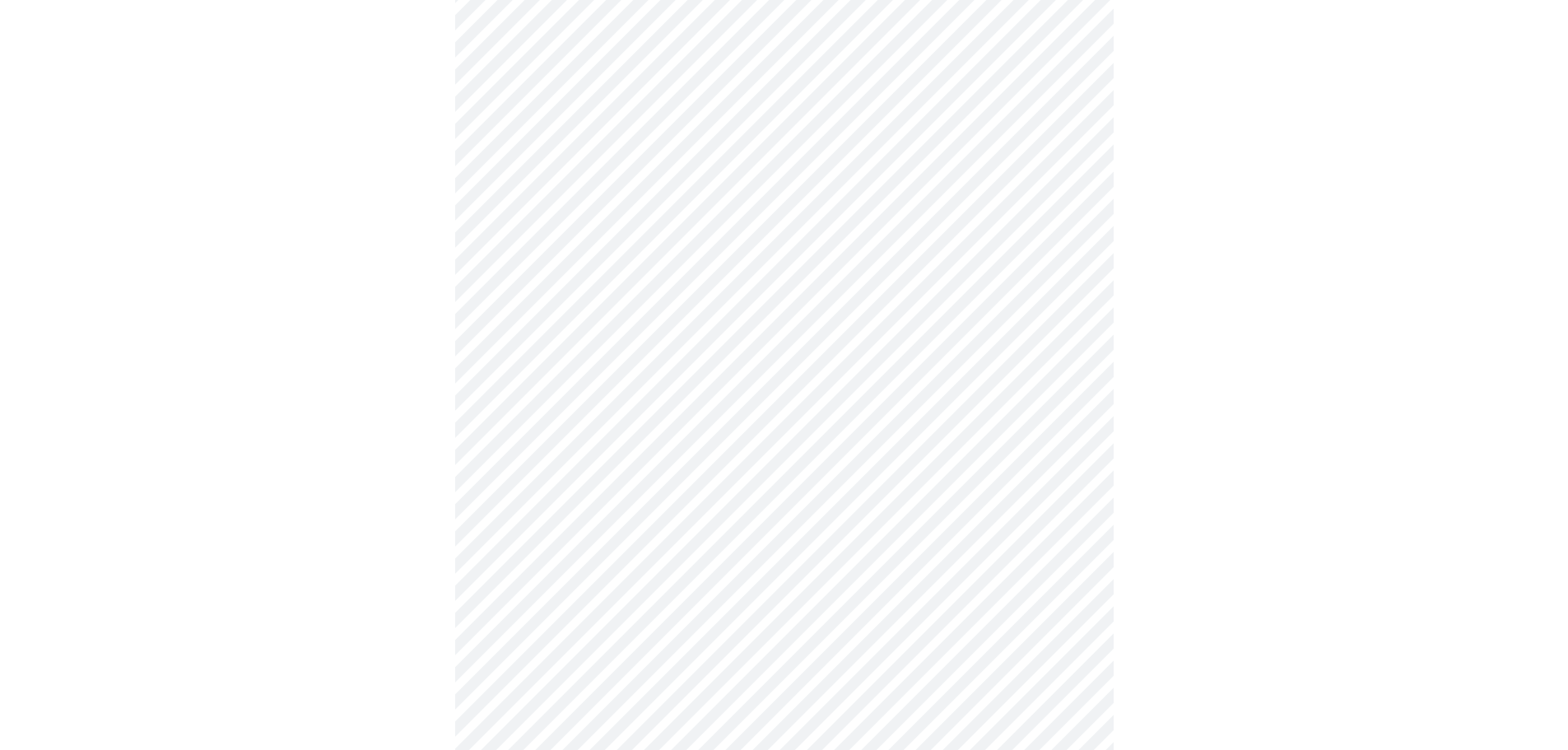
click at [655, 629] on body "MyMenopauseRx Appointments Messaging Labs Uploads Medications Community Refer a…" at bounding box center [784, 713] width 1555 height 2073
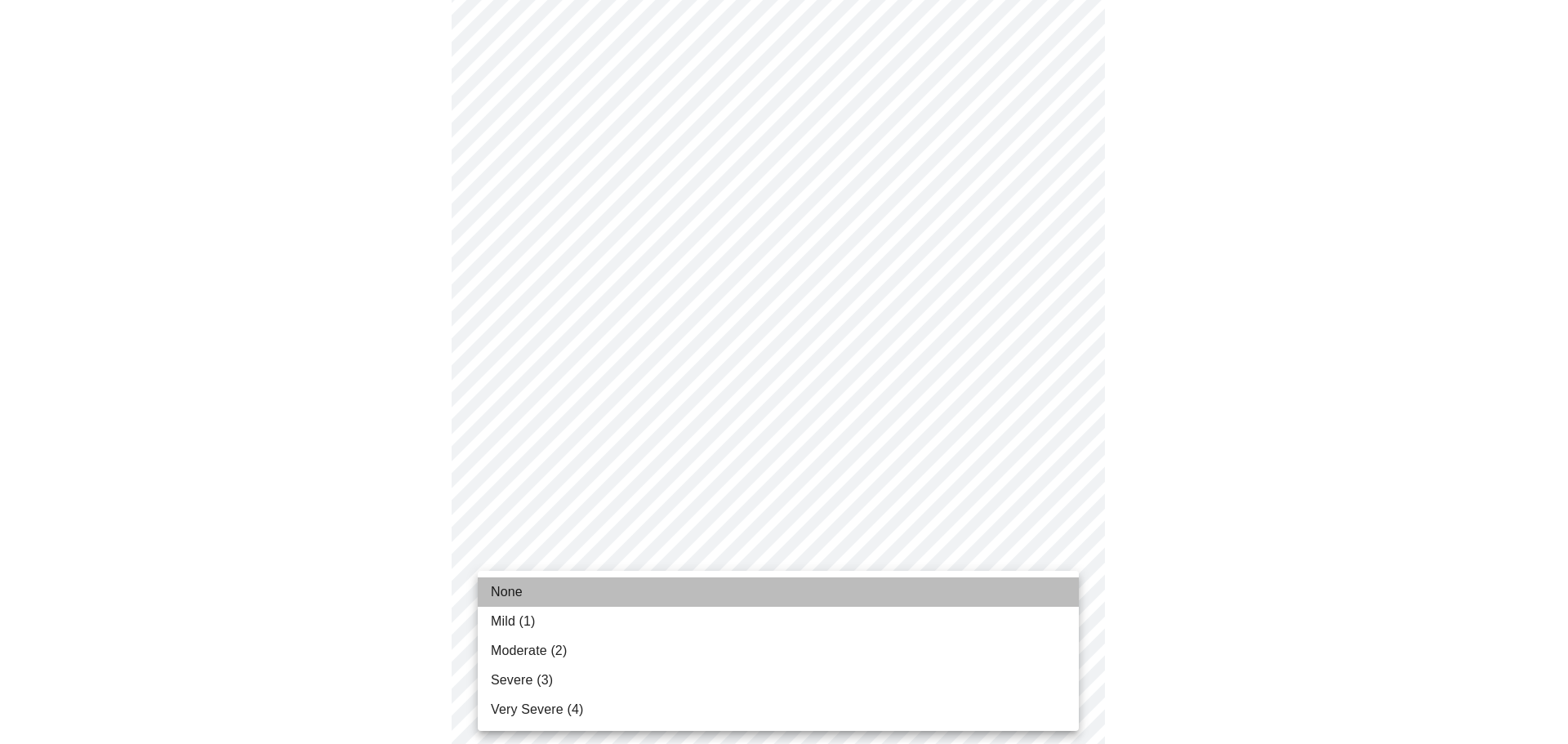
click at [536, 593] on li "None" at bounding box center [778, 591] width 601 height 29
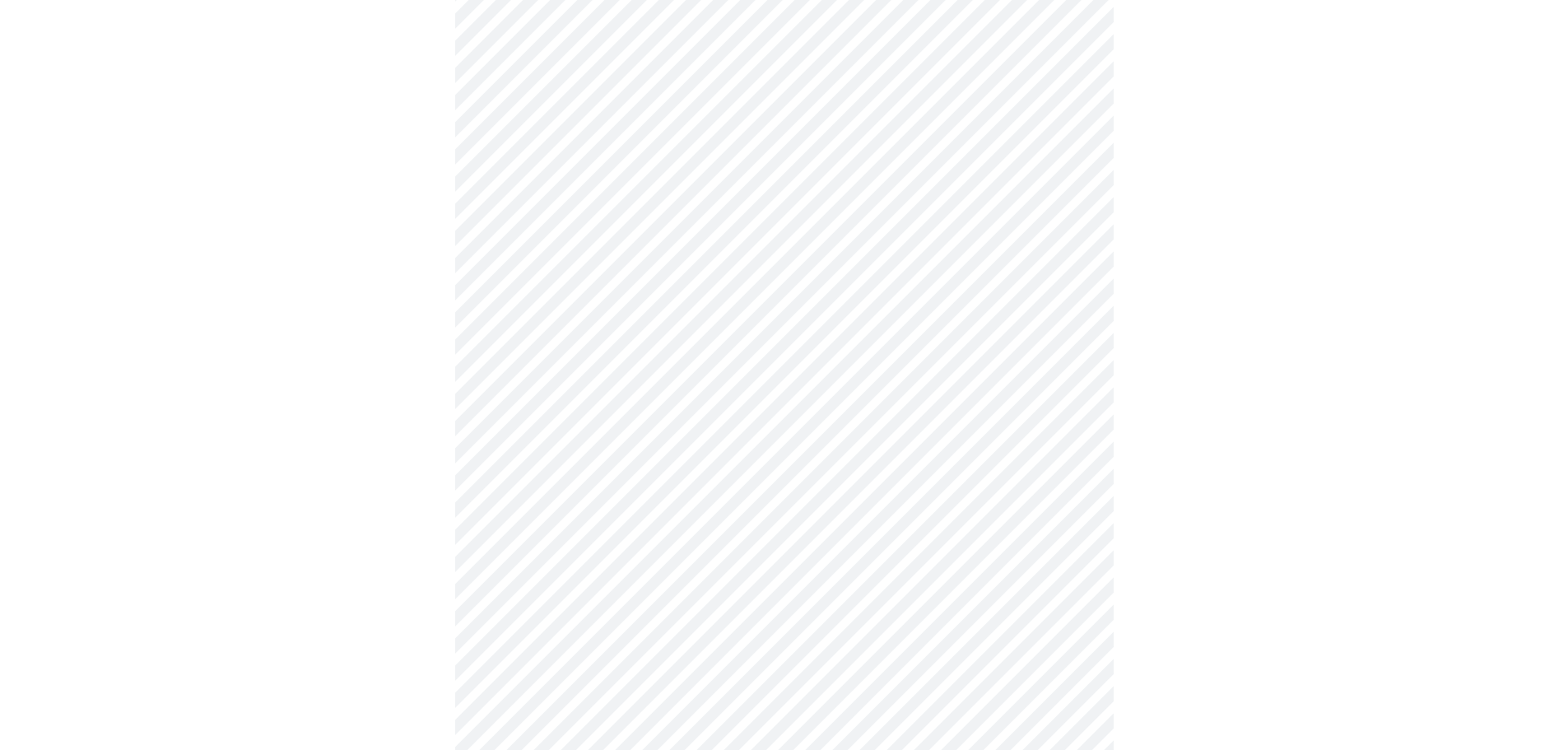
scroll to position [576, 0]
click at [724, 519] on body "MyMenopauseRx Appointments Messaging Labs Uploads Medications Community Refer a…" at bounding box center [790, 455] width 1567 height 2051
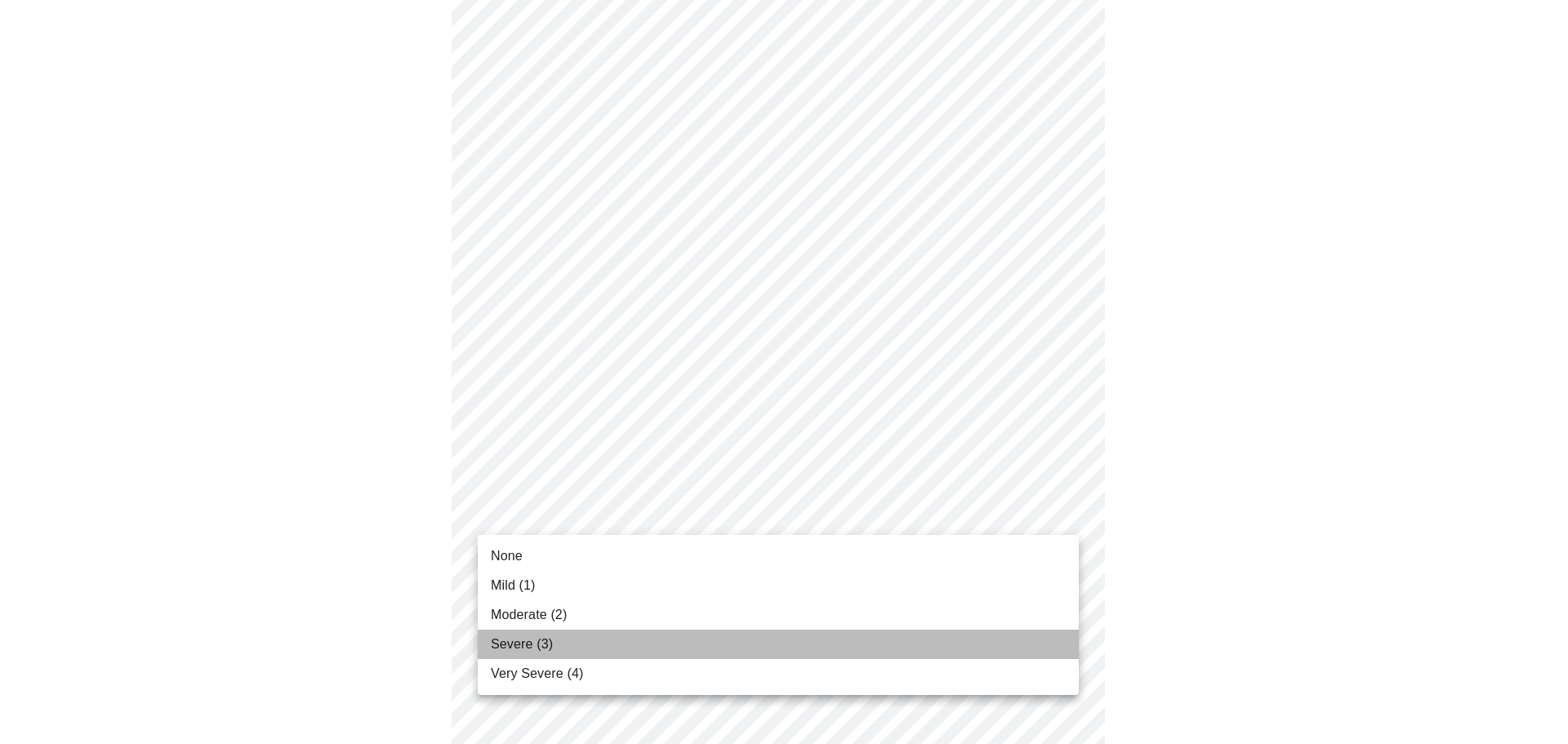
click at [550, 639] on span "Severe (3)" at bounding box center [521, 643] width 62 height 20
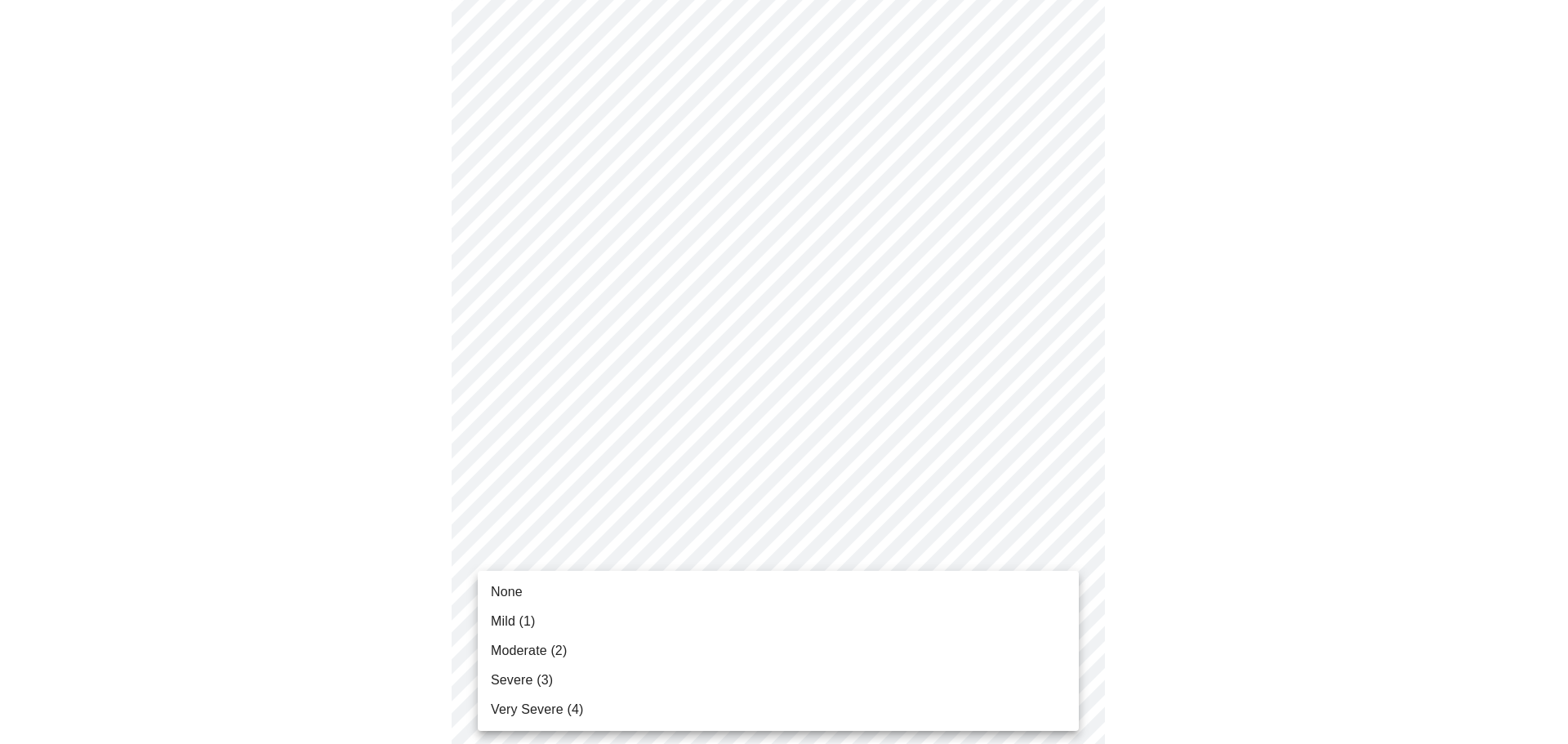
click at [684, 639] on body "MyMenopauseRx Appointments Messaging Labs Uploads Medications Community Refer a…" at bounding box center [784, 441] width 1555 height 2011
click at [557, 705] on span "Very Severe (4)" at bounding box center [536, 709] width 92 height 20
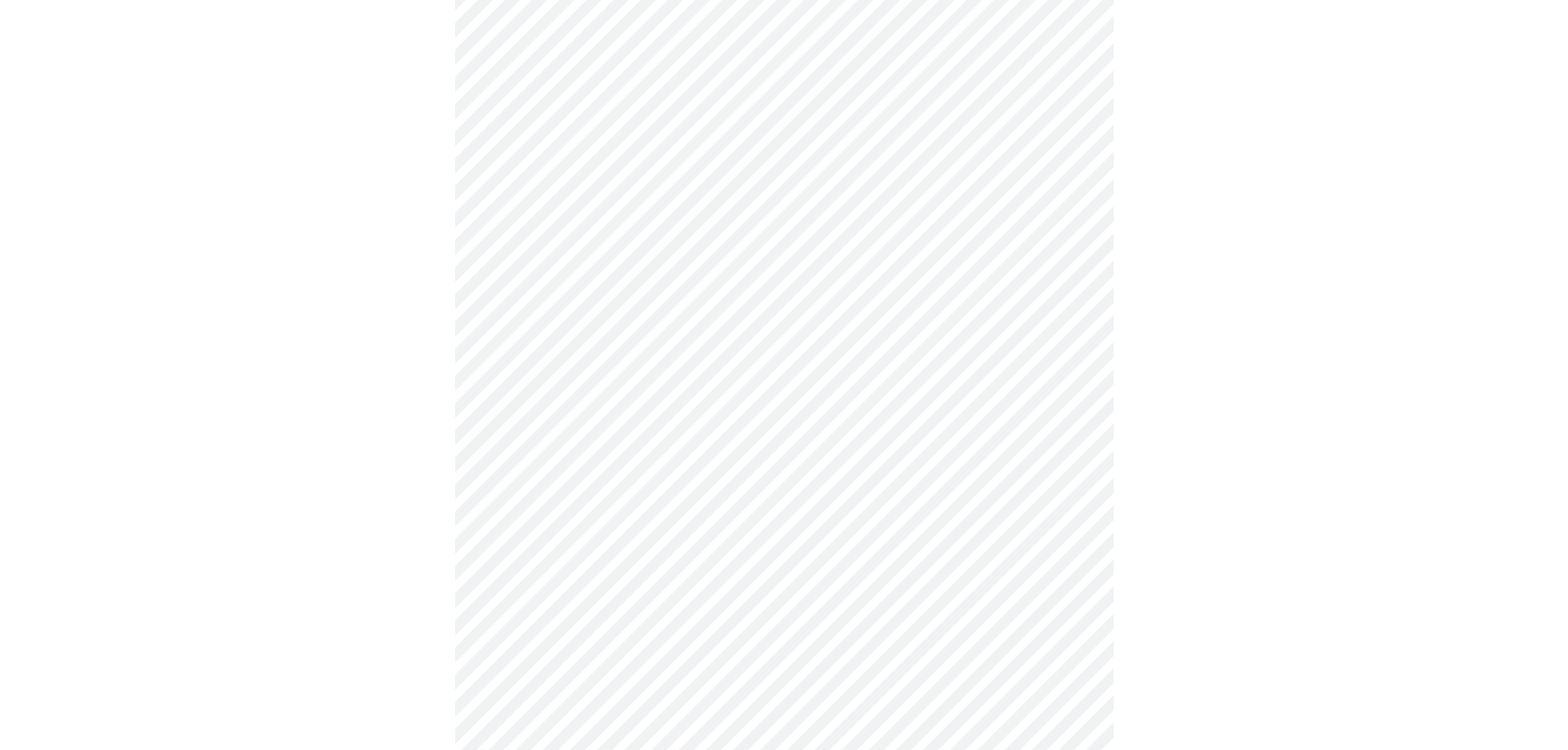
scroll to position [822, 0]
click at [698, 533] on body "MyMenopauseRx Appointments Messaging Labs Uploads Medications Community Refer a…" at bounding box center [790, 186] width 1567 height 2004
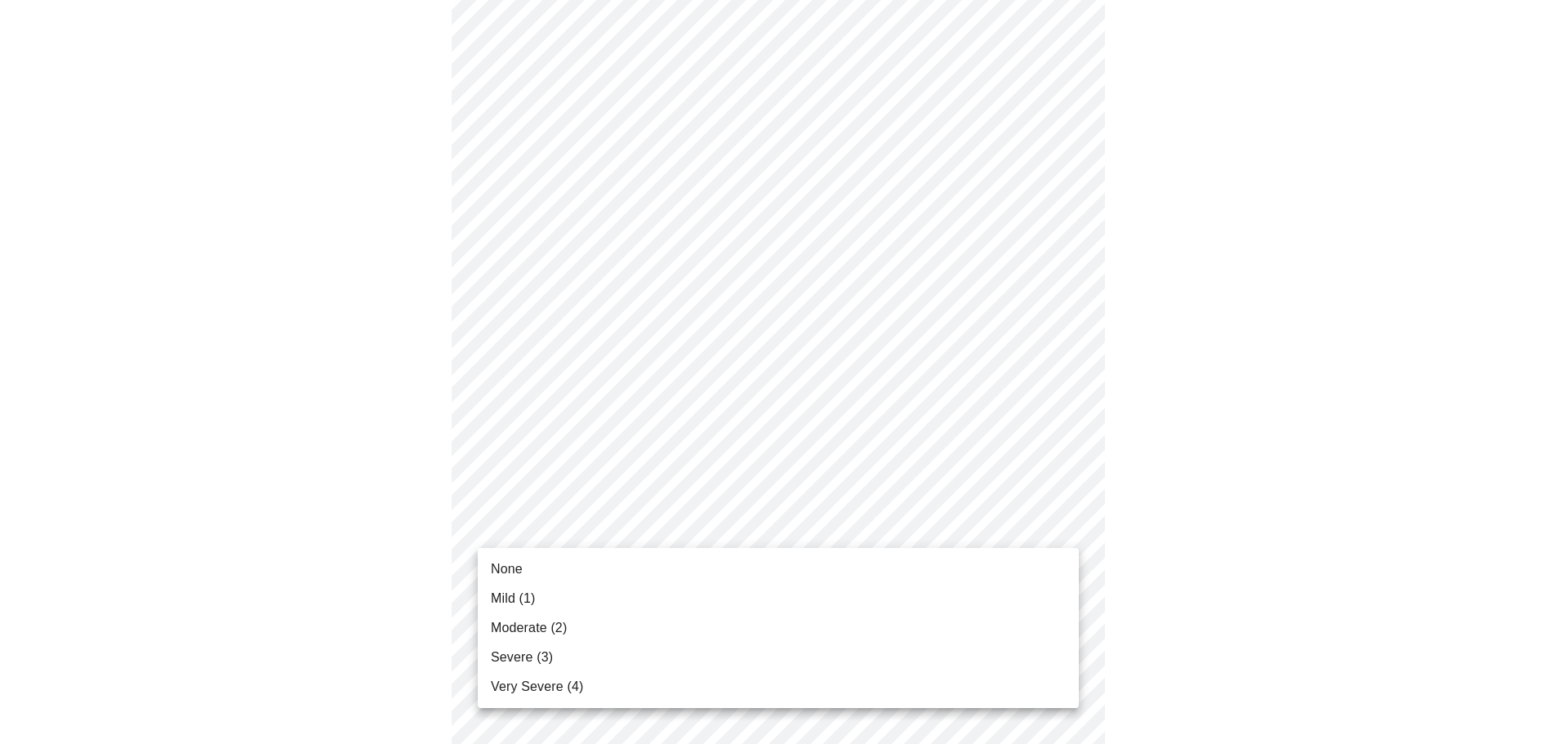
click at [535, 562] on li "None" at bounding box center [778, 569] width 601 height 29
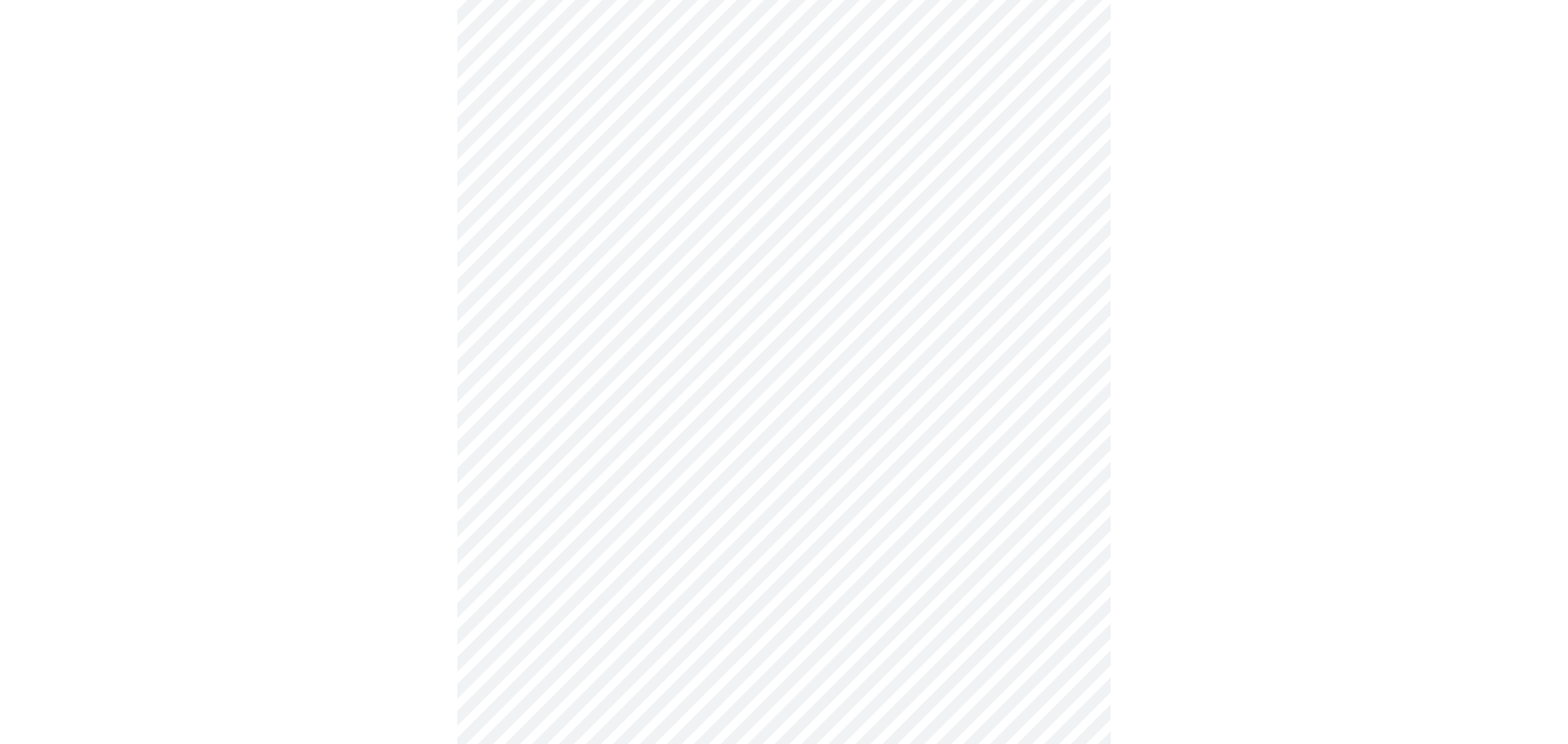
click at [693, 653] on body "MyMenopauseRx Appointments Messaging Labs Uploads Medications Community Refer a…" at bounding box center [784, 173] width 1555 height 1965
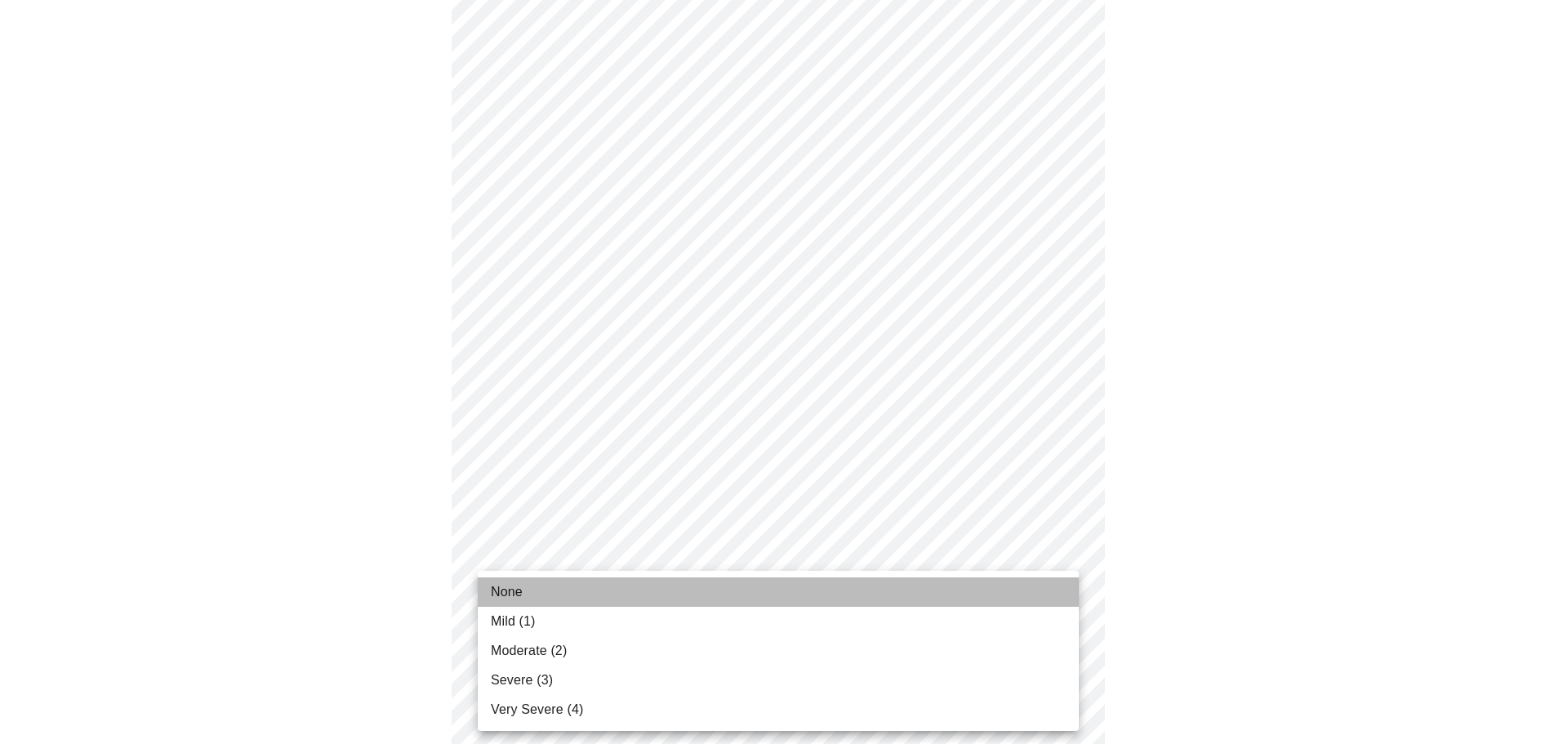
click at [539, 588] on li "None" at bounding box center [778, 591] width 601 height 29
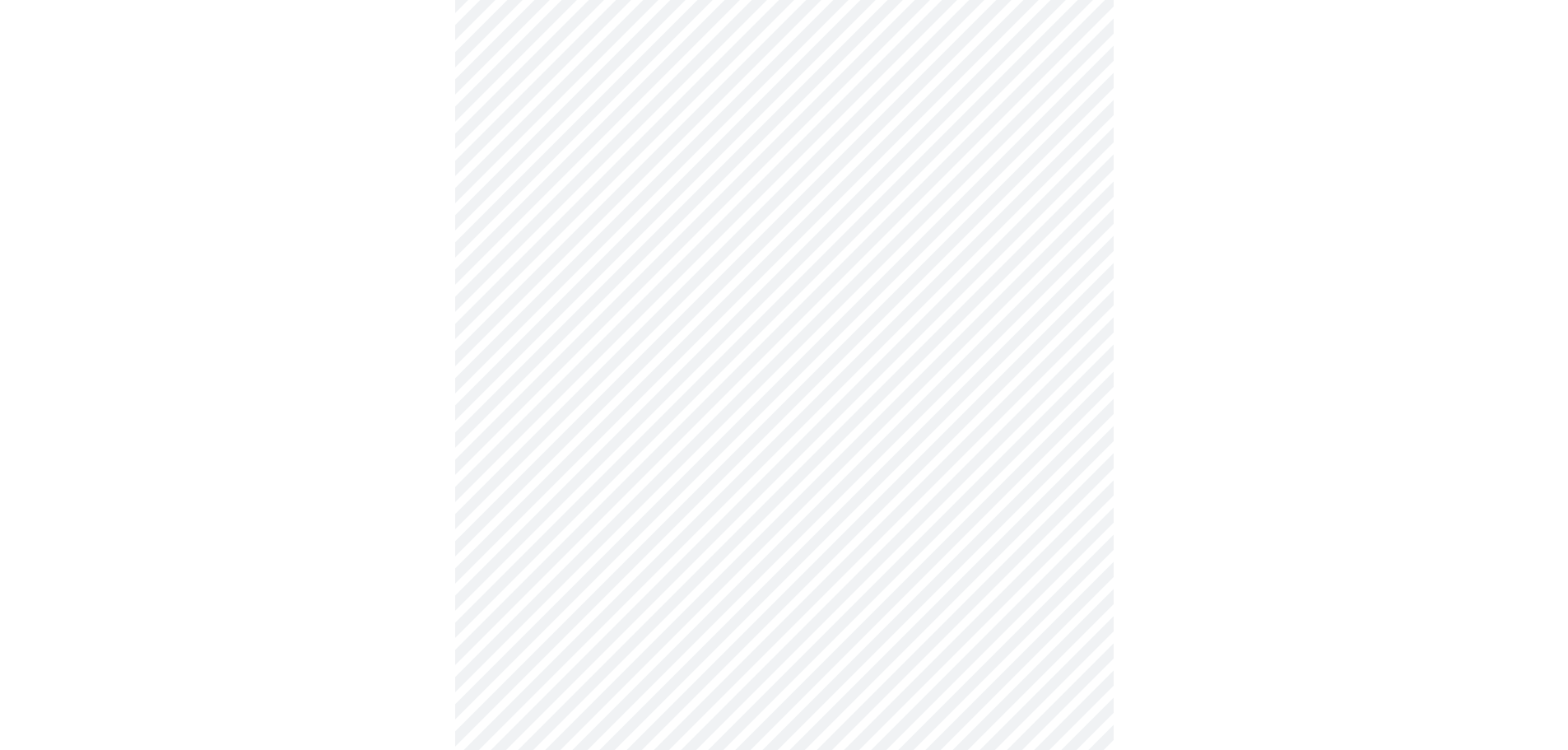
scroll to position [1070, 0]
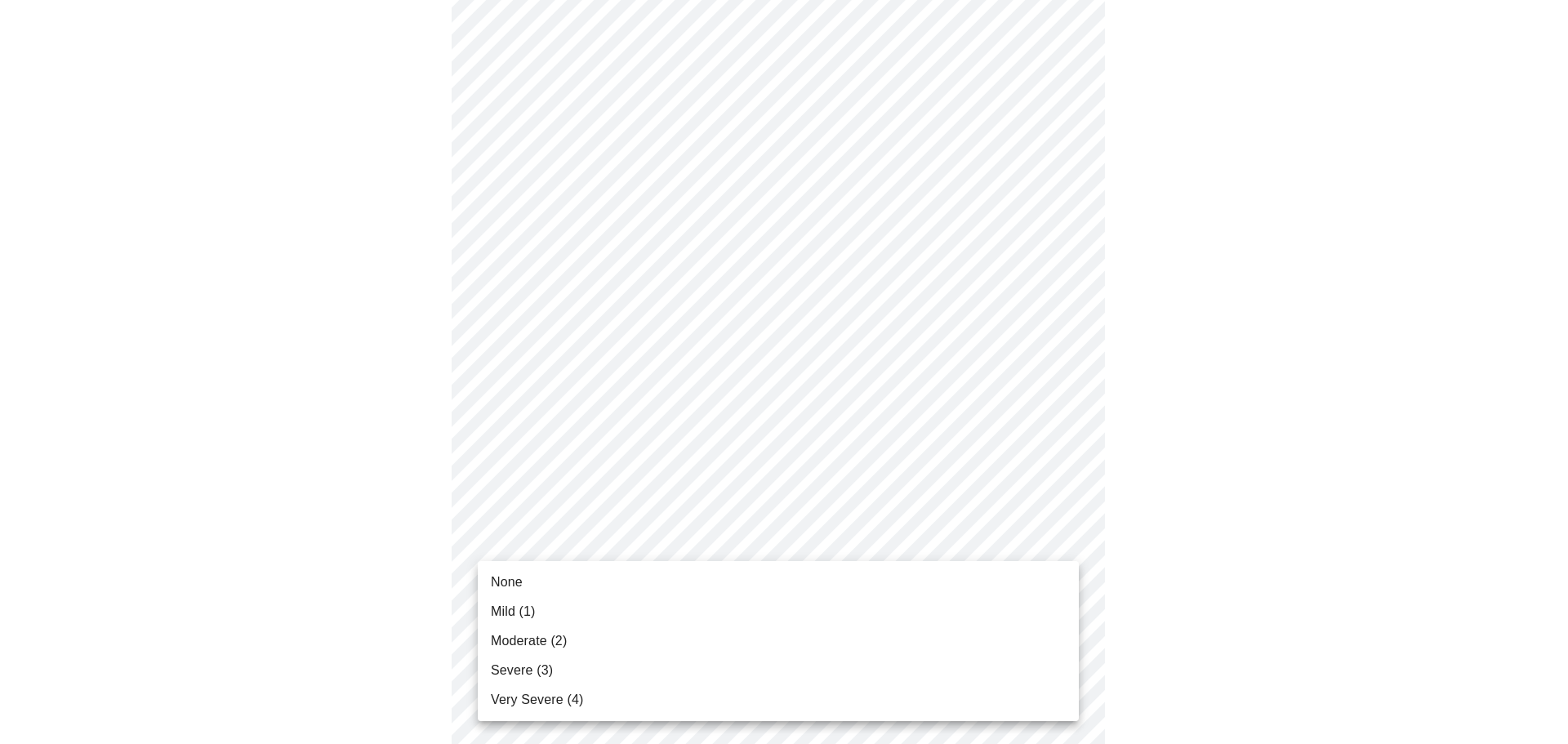
click at [534, 622] on li "Mild (1)" at bounding box center [778, 611] width 601 height 29
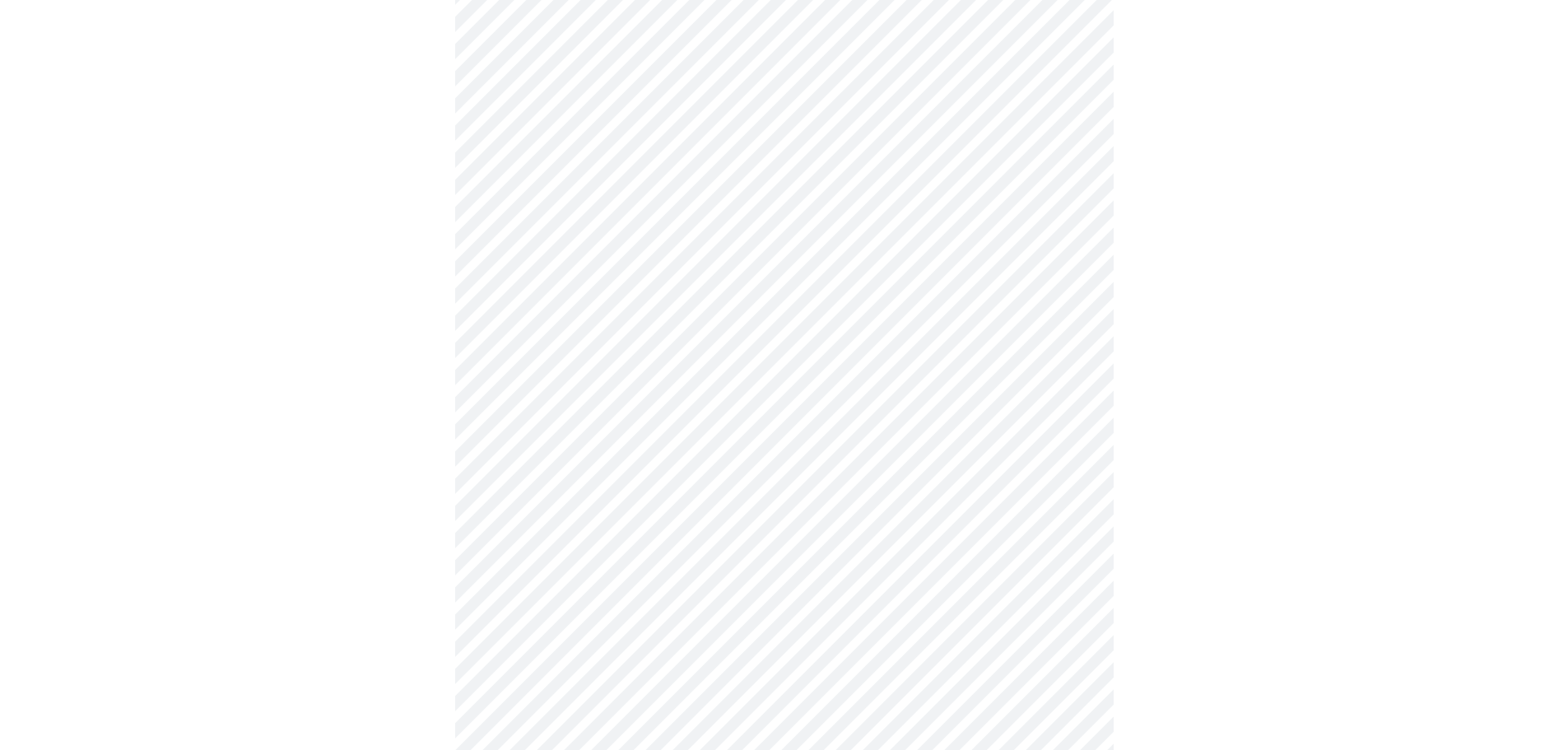
scroll to position [576, 0]
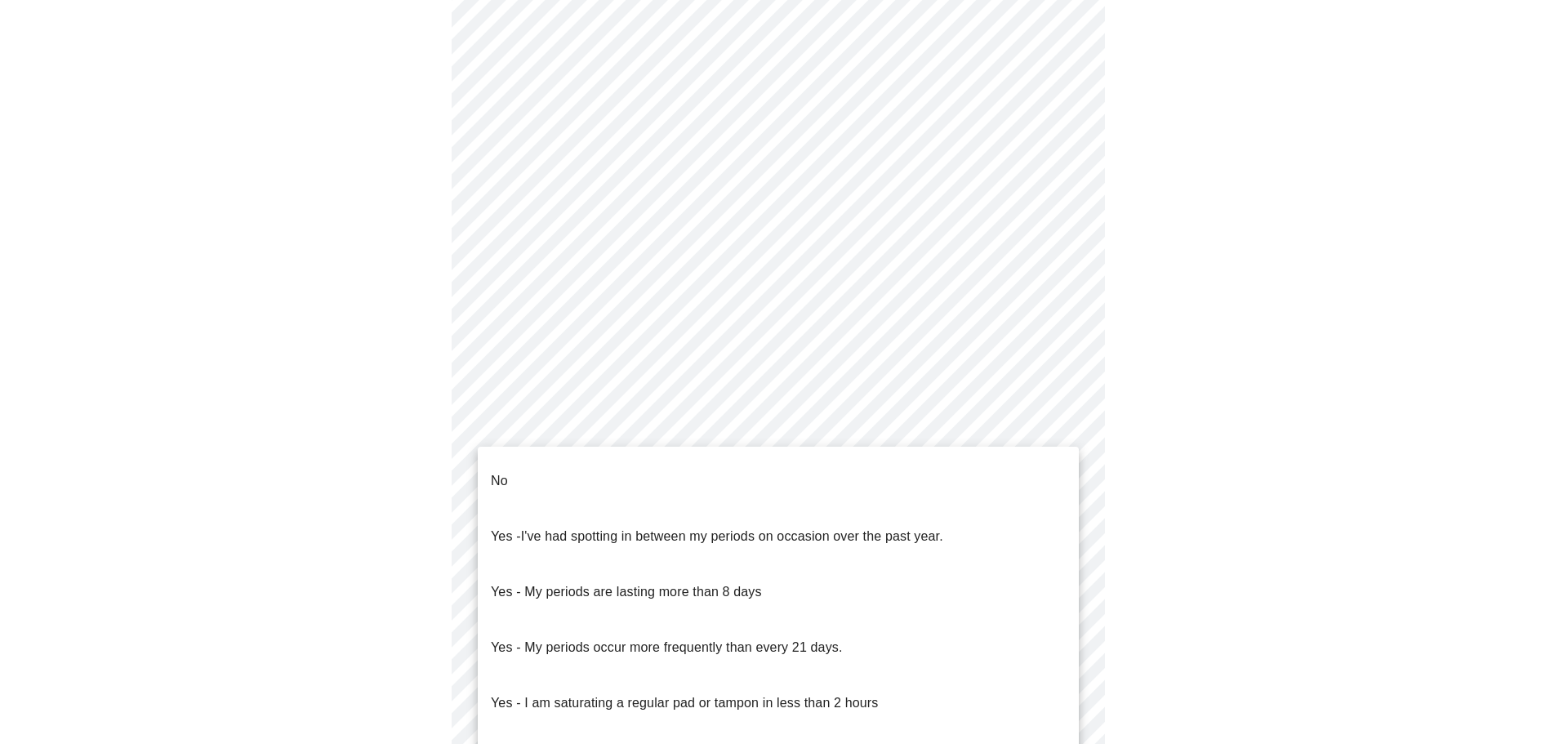
click at [731, 426] on body "MyMenopauseRx Appointments Messaging Labs Uploads Medications Community Refer a…" at bounding box center [784, 241] width 1555 height 1611
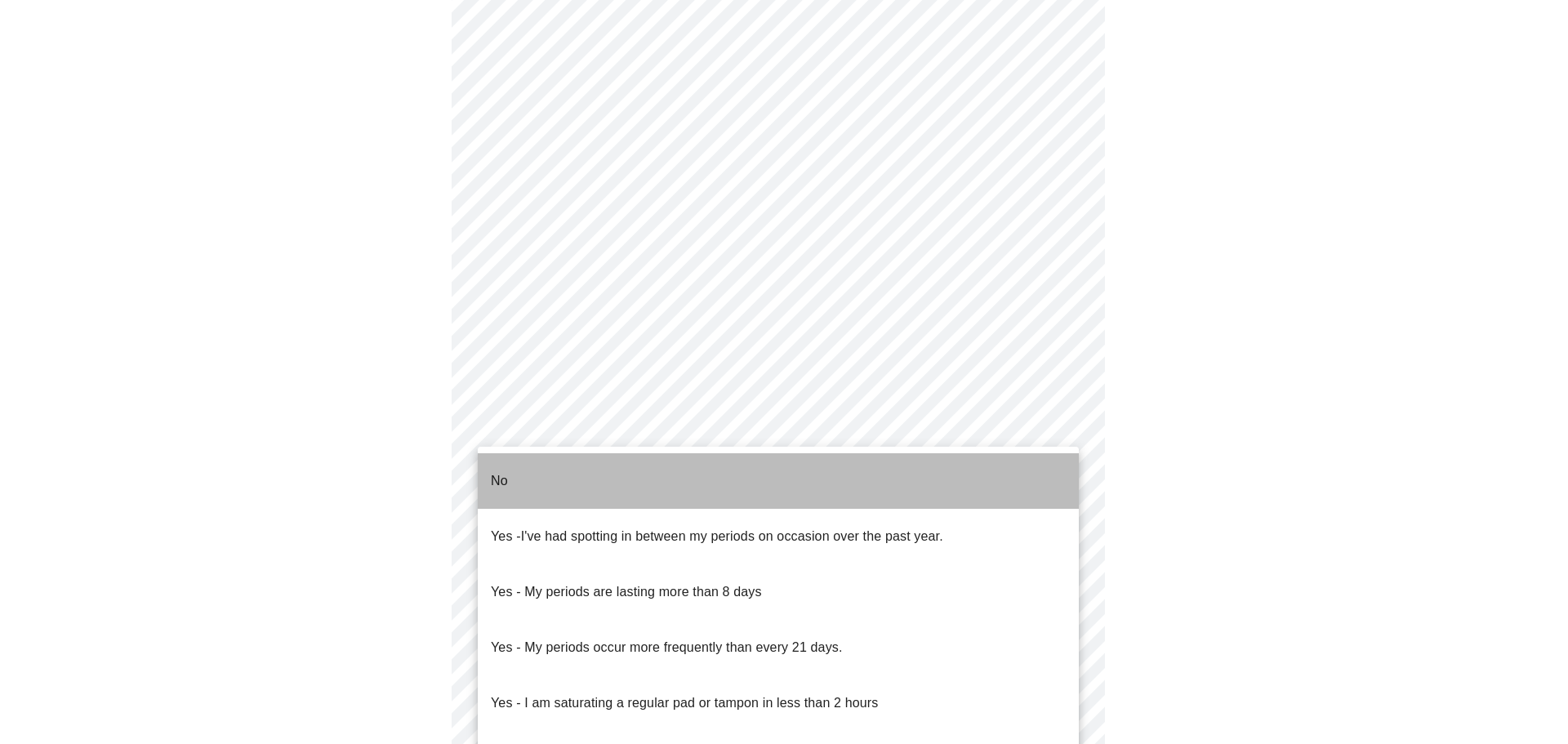
click at [547, 468] on li "No" at bounding box center [778, 480] width 601 height 55
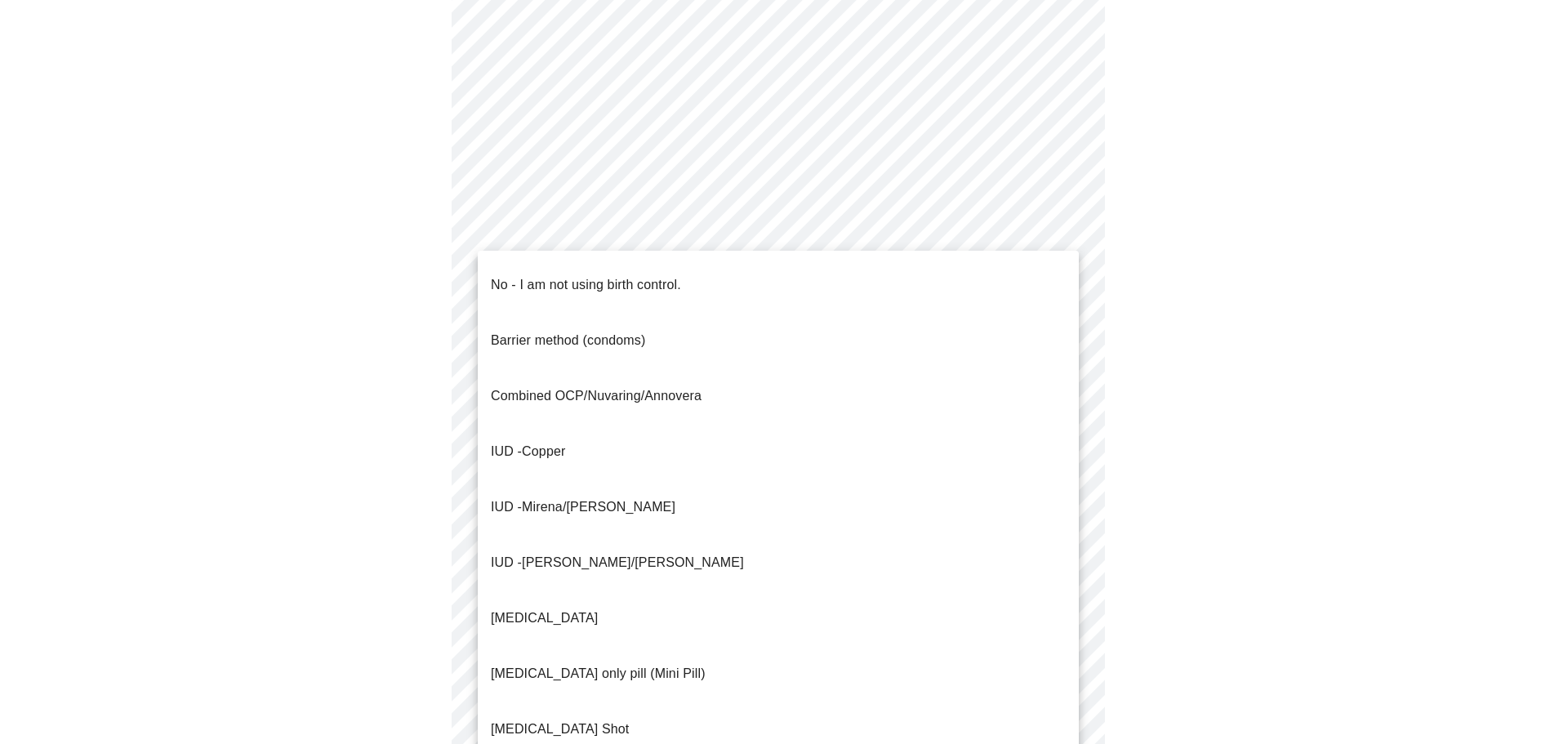
click at [757, 542] on body "MyMenopauseRx Appointments Messaging Labs Uploads Medications Community Refer a…" at bounding box center [784, 235] width 1555 height 1601
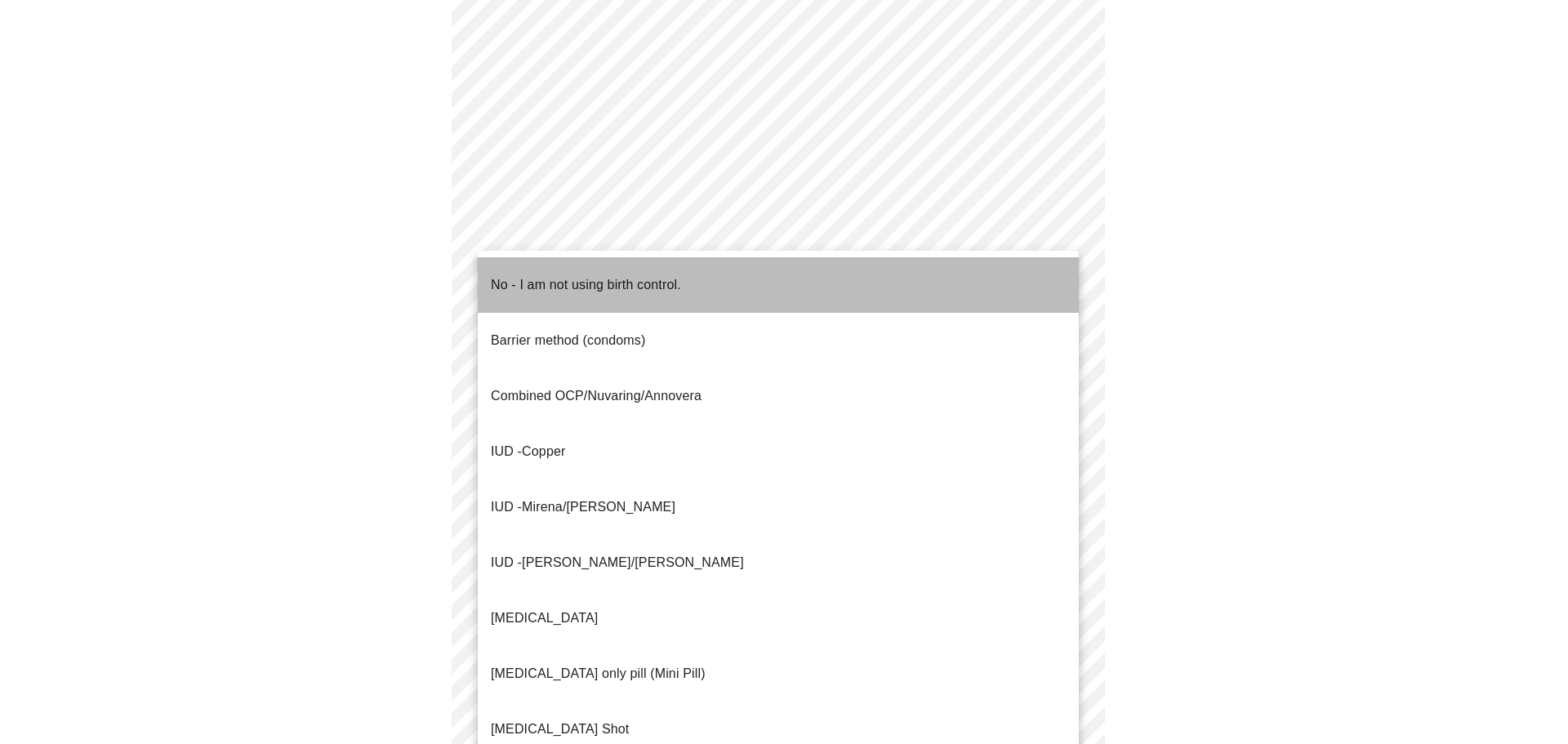
click at [608, 282] on span "No - I am not using birth control." at bounding box center [586, 285] width 191 height 46
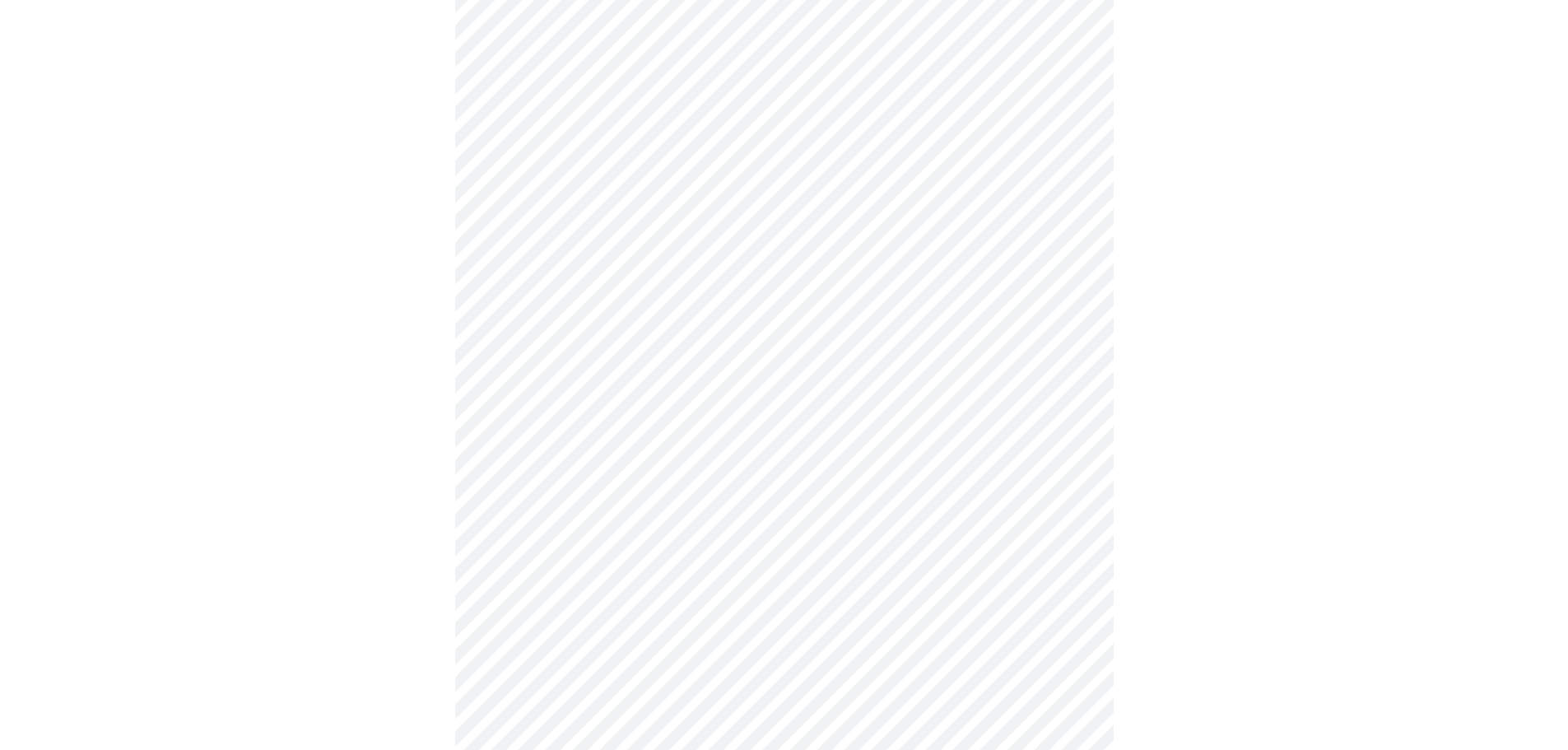
scroll to position [658, 0]
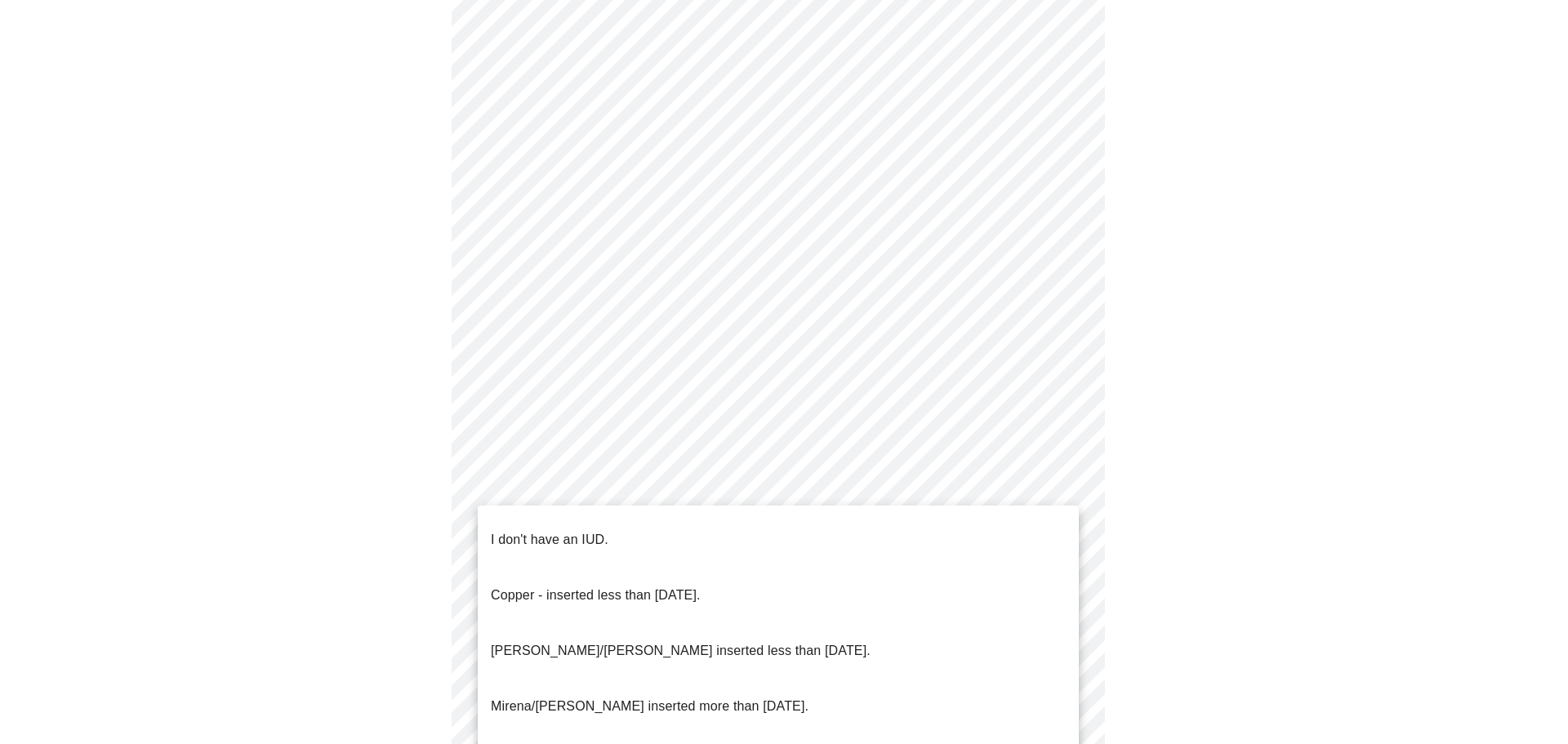
click at [751, 566] on body "MyMenopauseRx Appointments Messaging Labs Uploads Medications Community Refer a…" at bounding box center [784, 149] width 1555 height 1592
click at [609, 533] on li "I don't have an IUD." at bounding box center [778, 539] width 601 height 55
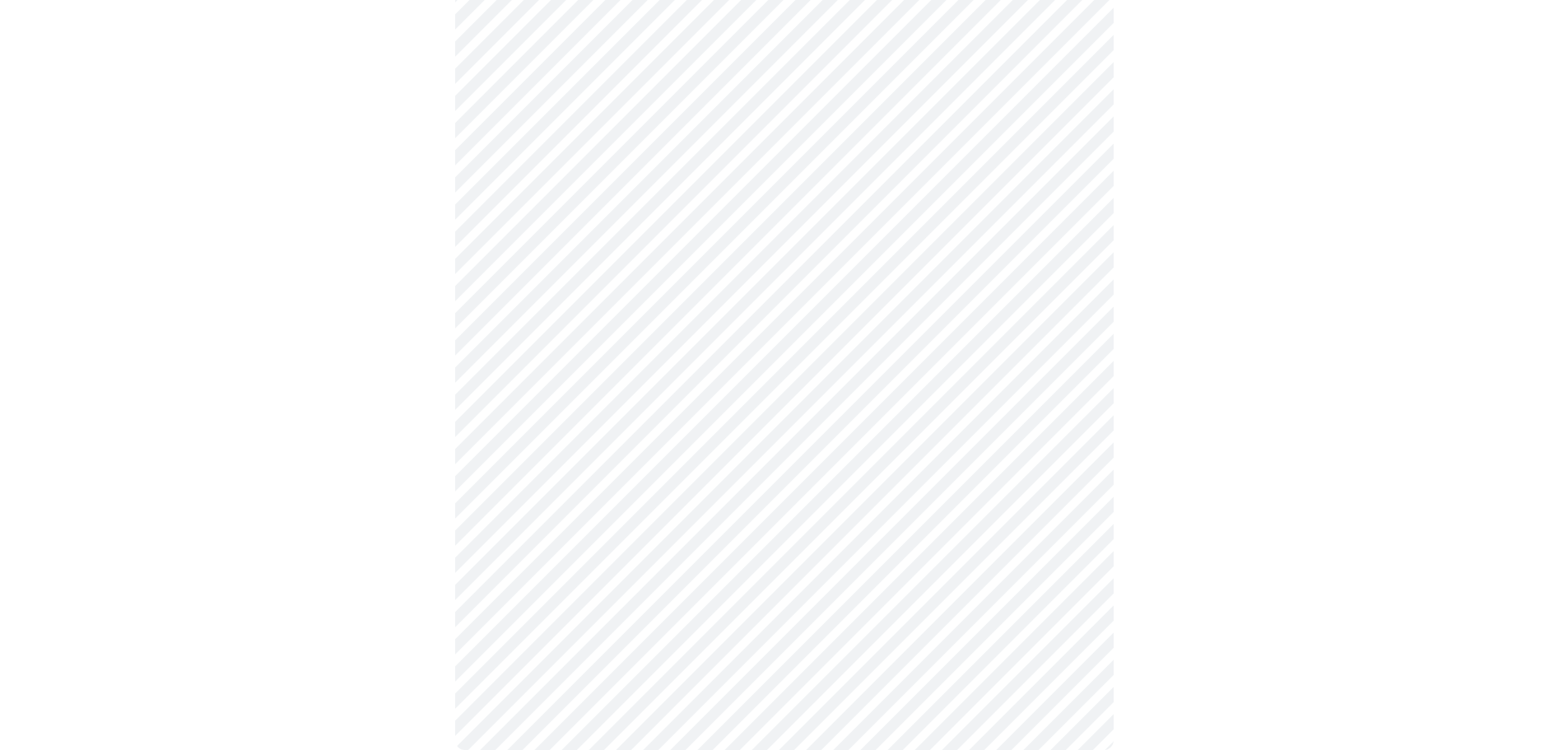
scroll to position [822, 0]
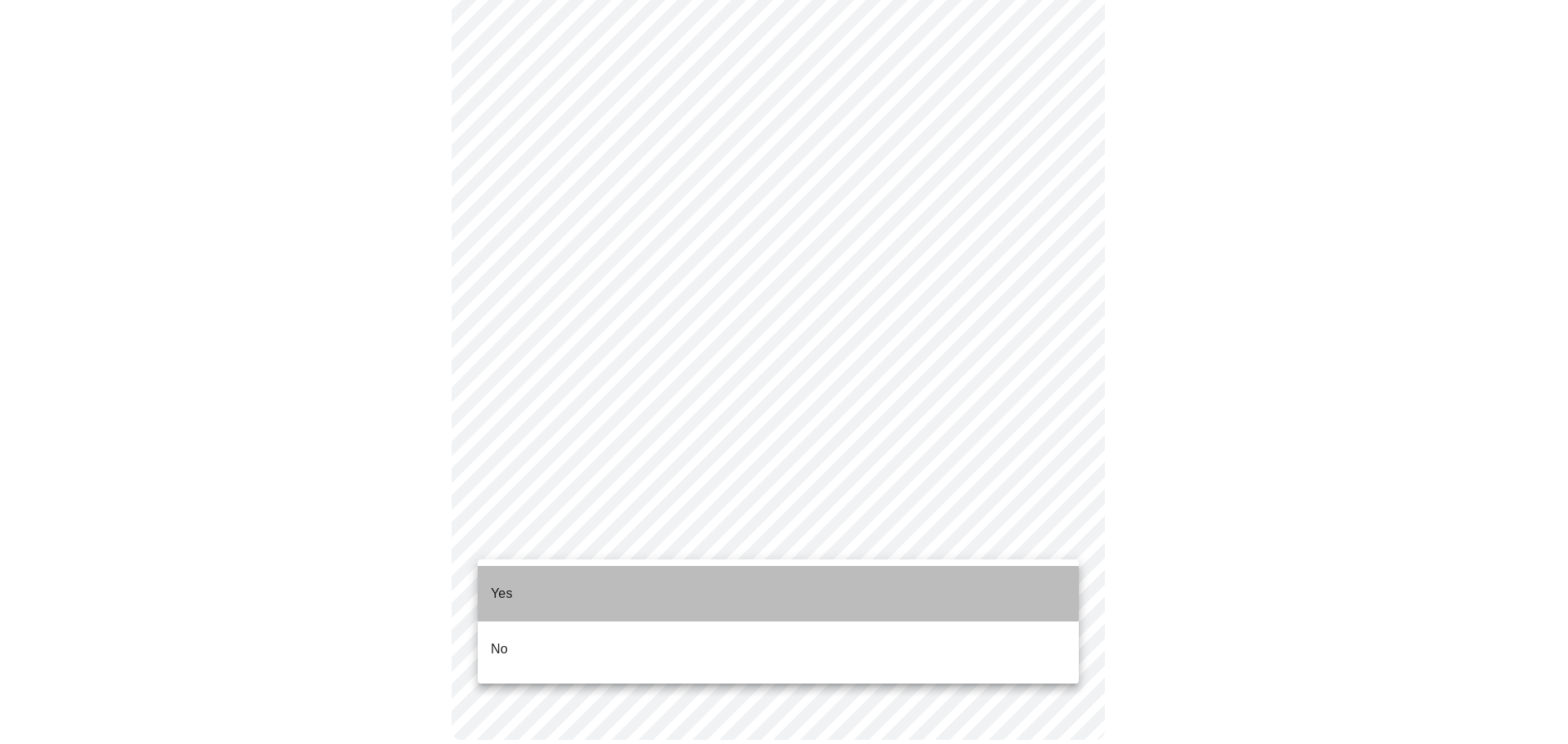
click at [522, 575] on li "Yes" at bounding box center [778, 593] width 601 height 55
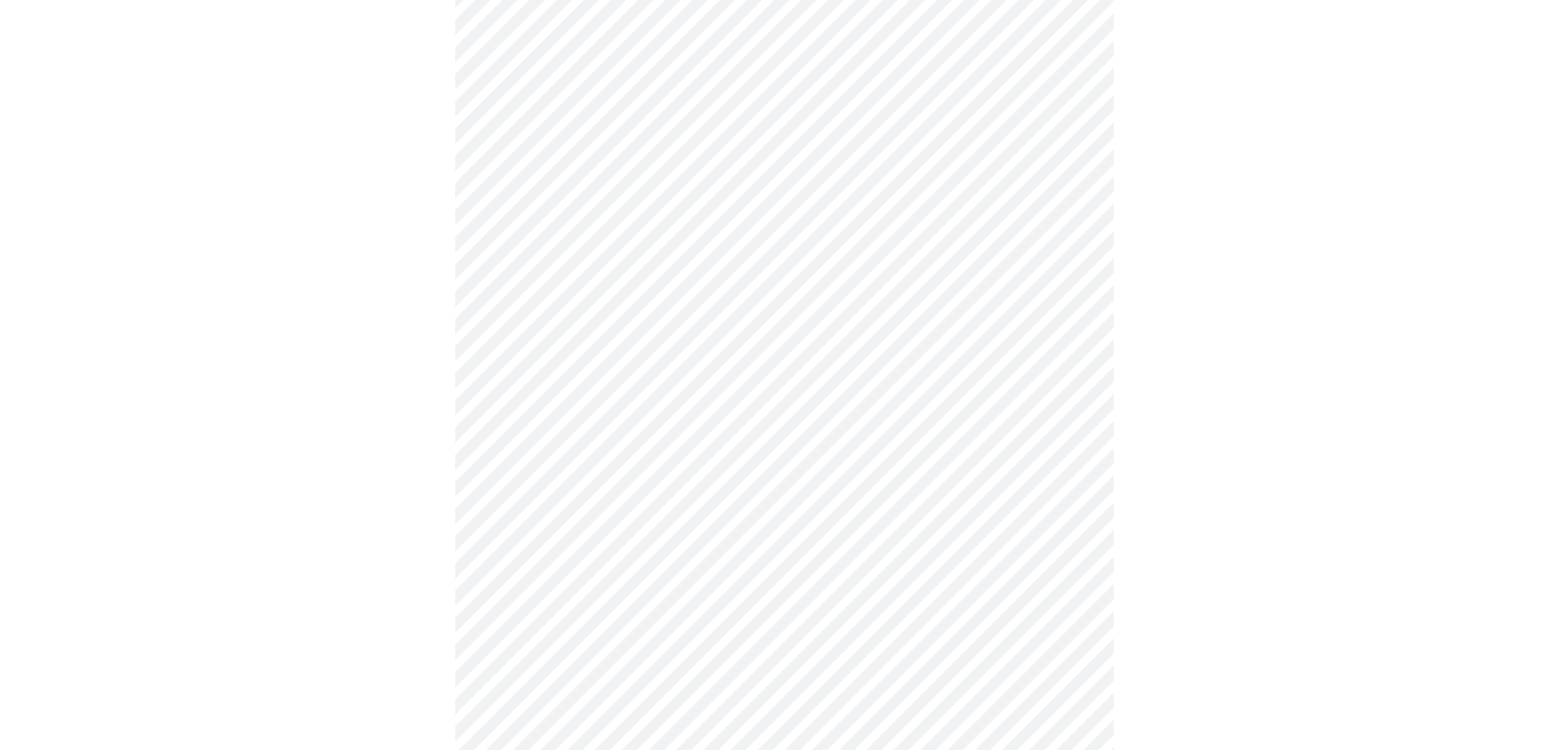
scroll to position [4361, 0]
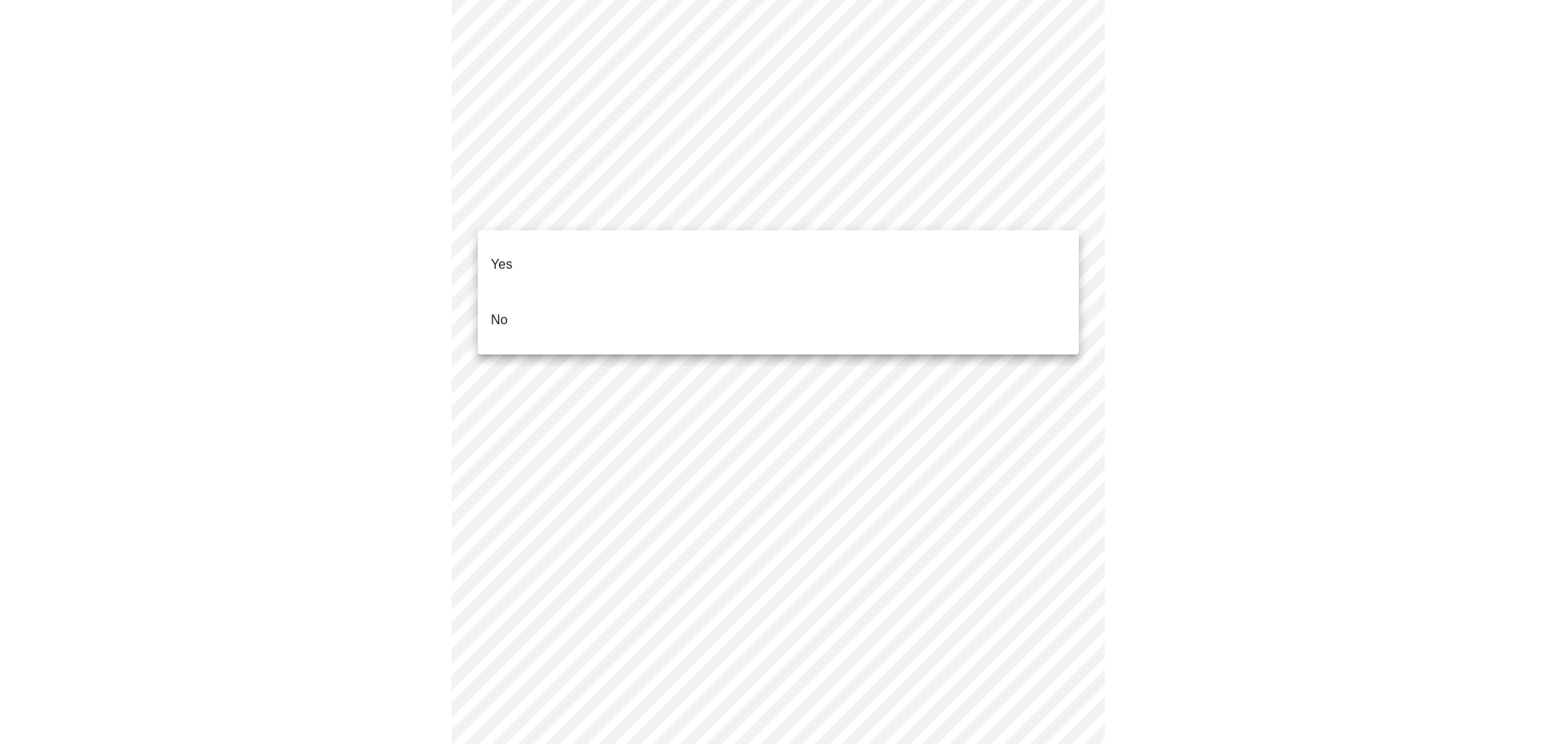
click at [516, 292] on li "No" at bounding box center [778, 319] width 601 height 55
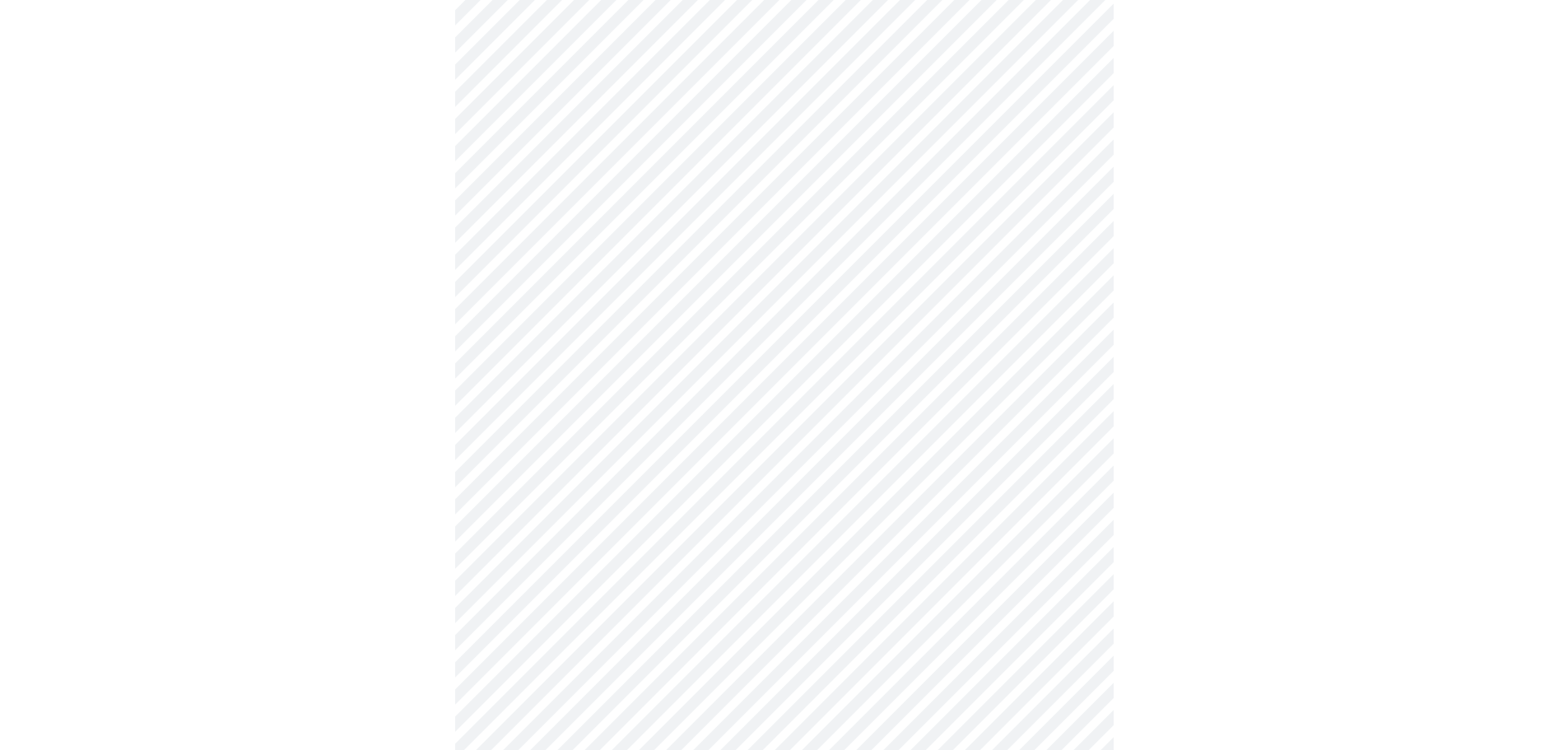
scroll to position [1316, 0]
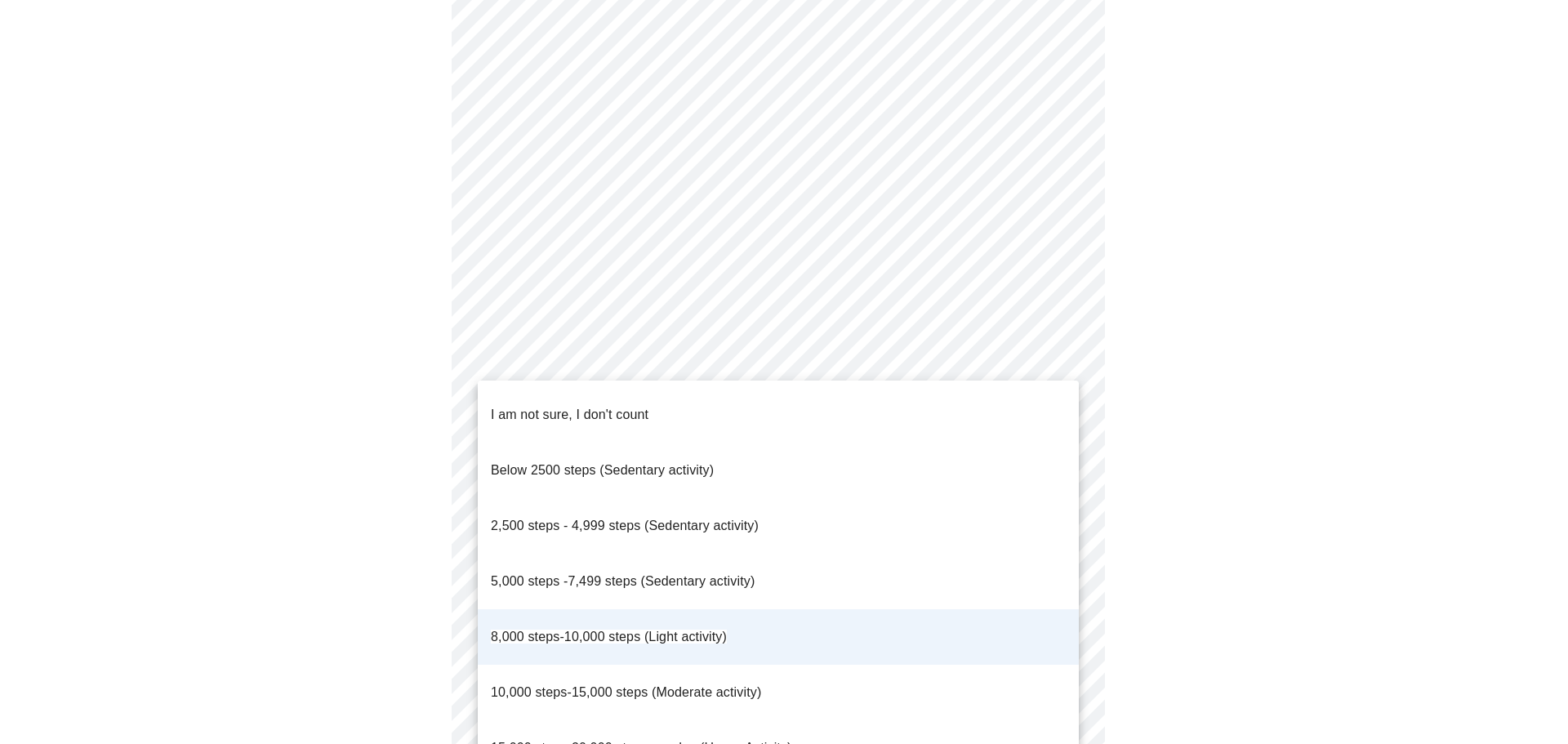
click at [1109, 386] on div at bounding box center [784, 372] width 1568 height 744
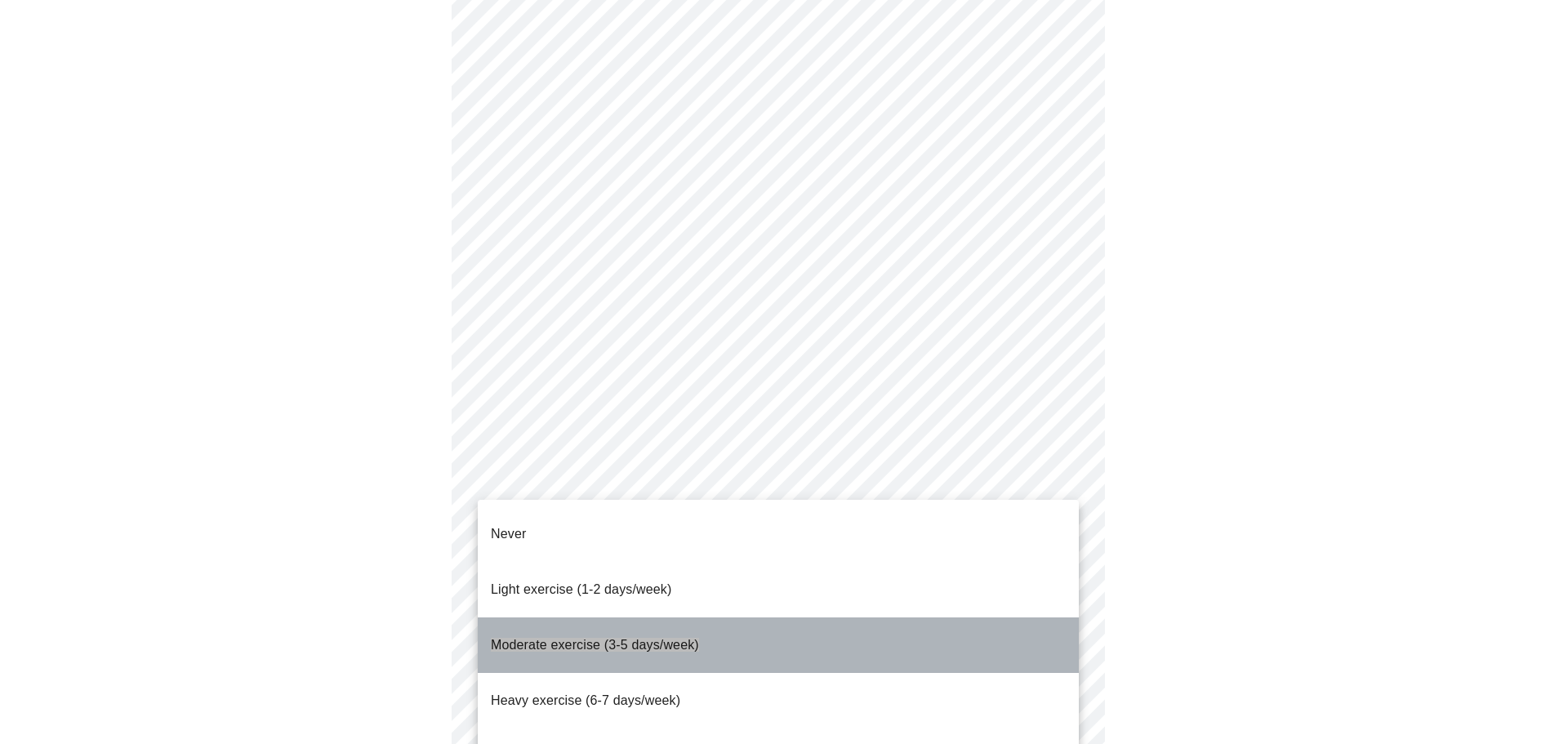
click at [685, 638] on span "Moderate exercise (3-5 days/week)" at bounding box center [594, 644] width 208 height 14
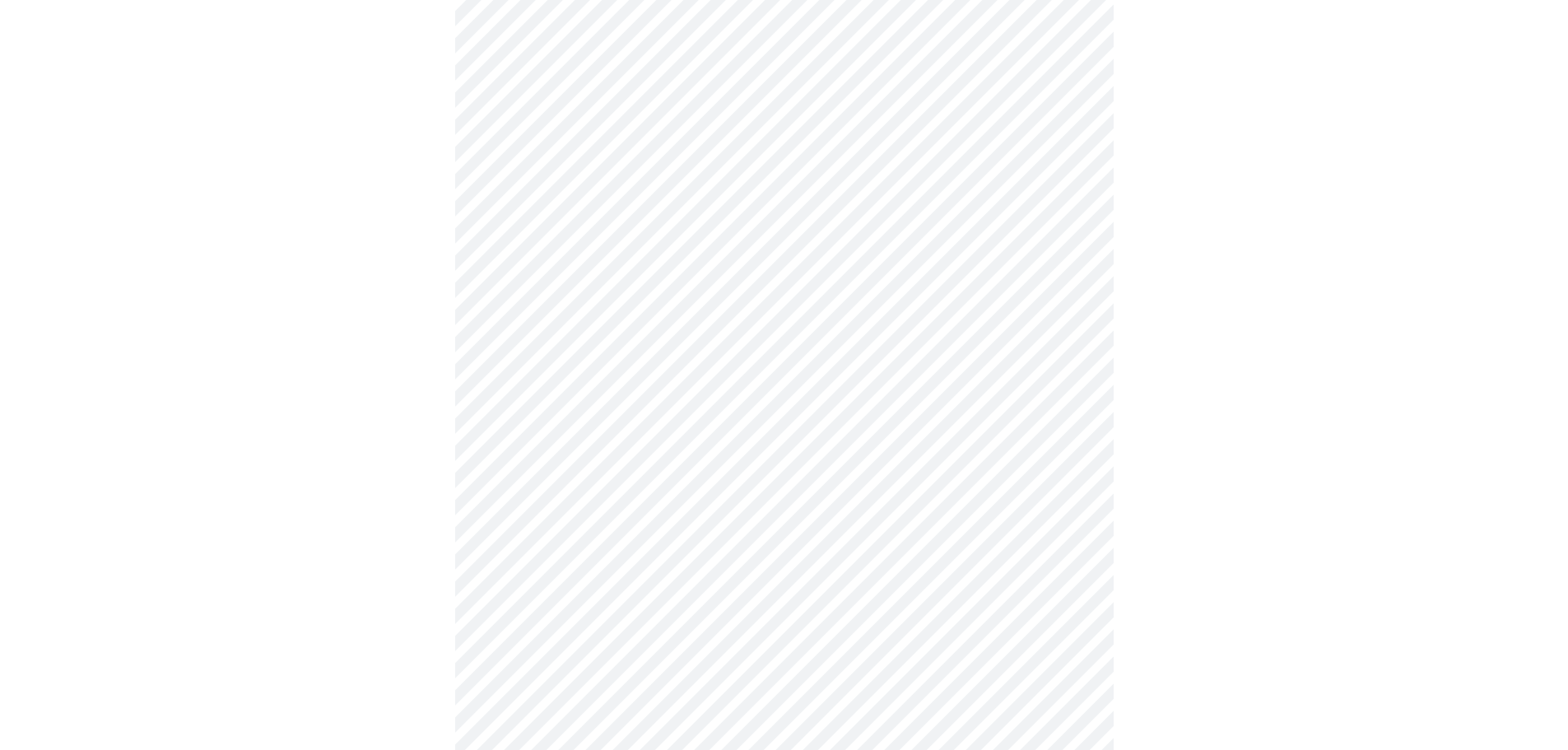
scroll to position [759, 0]
